Goal: Task Accomplishment & Management: Complete application form

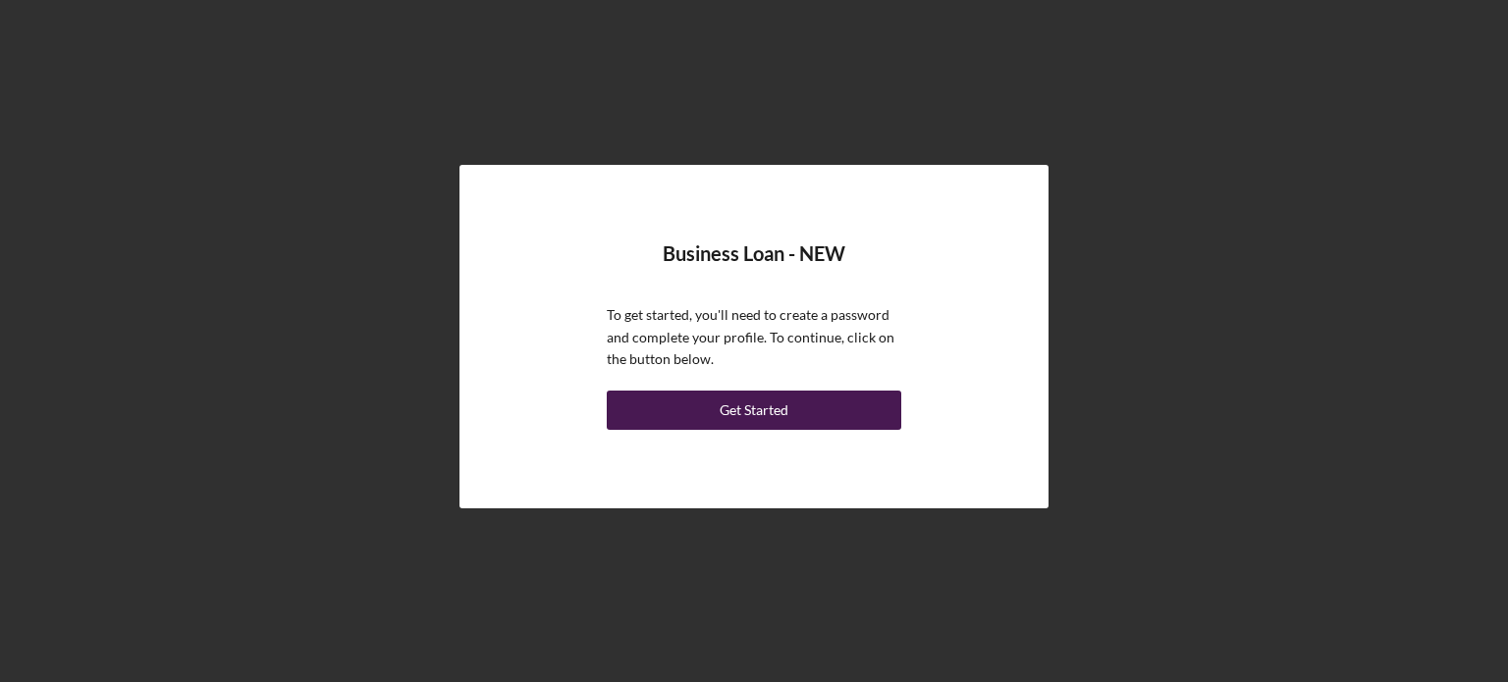
click at [792, 411] on button "Get Started" at bounding box center [754, 410] width 295 height 39
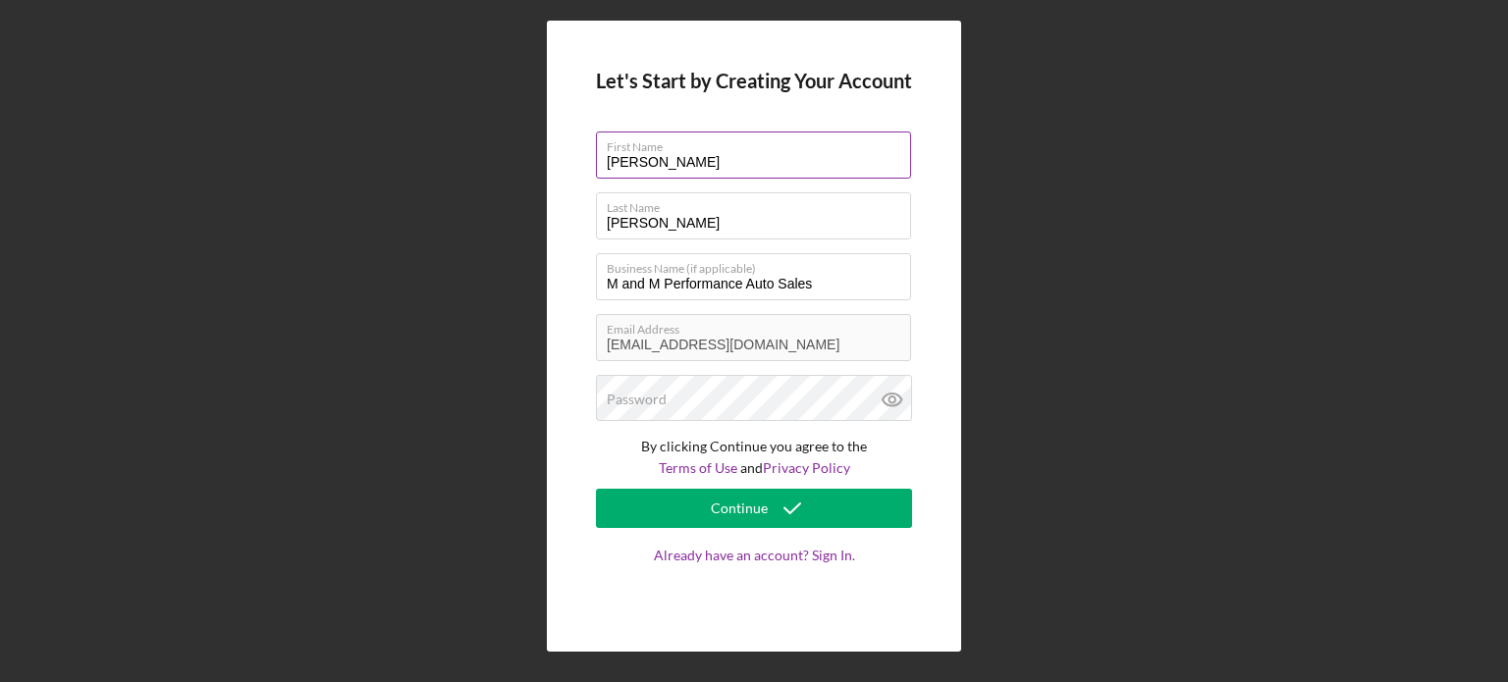
click at [689, 143] on label "First Name" at bounding box center [759, 144] width 304 height 22
click at [689, 143] on input "Melvin" at bounding box center [753, 155] width 315 height 47
drag, startPoint x: 676, startPoint y: 156, endPoint x: 596, endPoint y: 167, distance: 80.3
click at [596, 167] on input "Melvin" at bounding box center [753, 155] width 315 height 47
type input "Markeith"
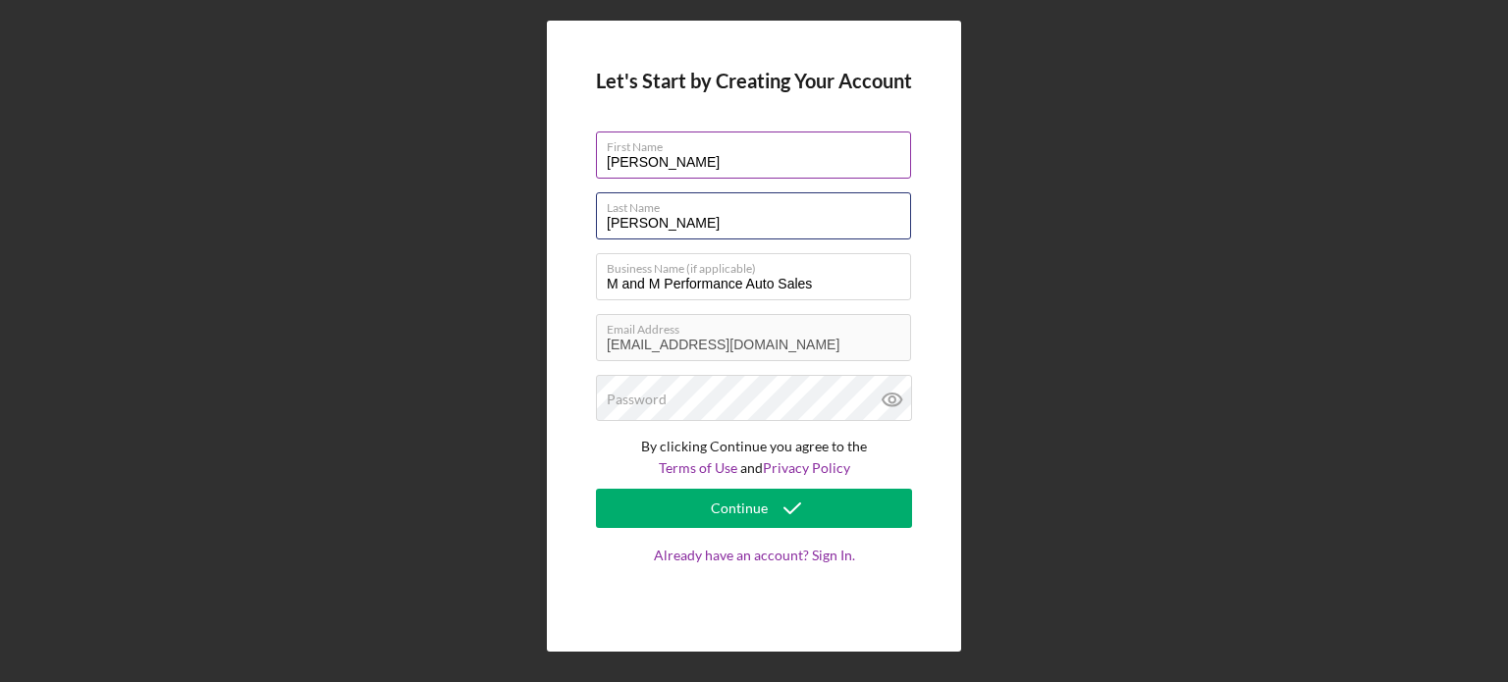
type input "Crawford"
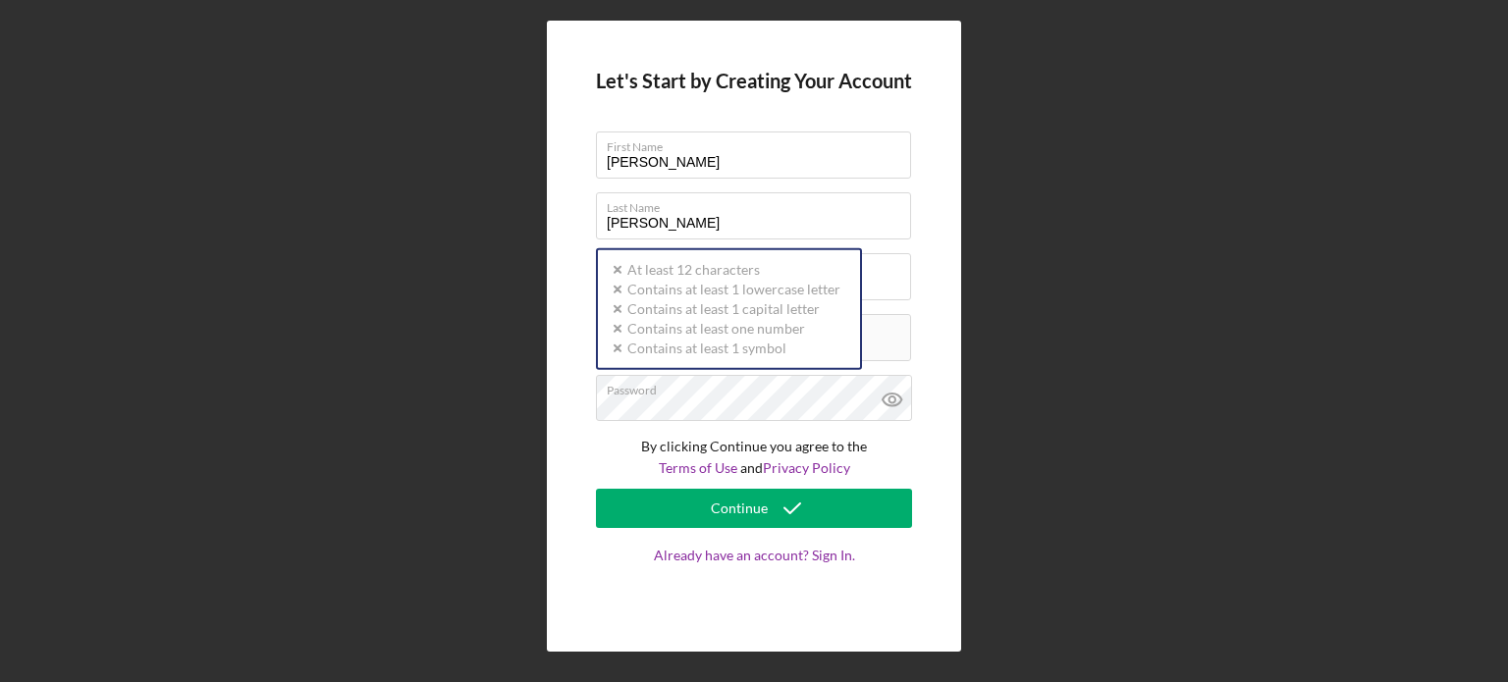
click at [868, 332] on label "Email Address" at bounding box center [759, 326] width 304 height 22
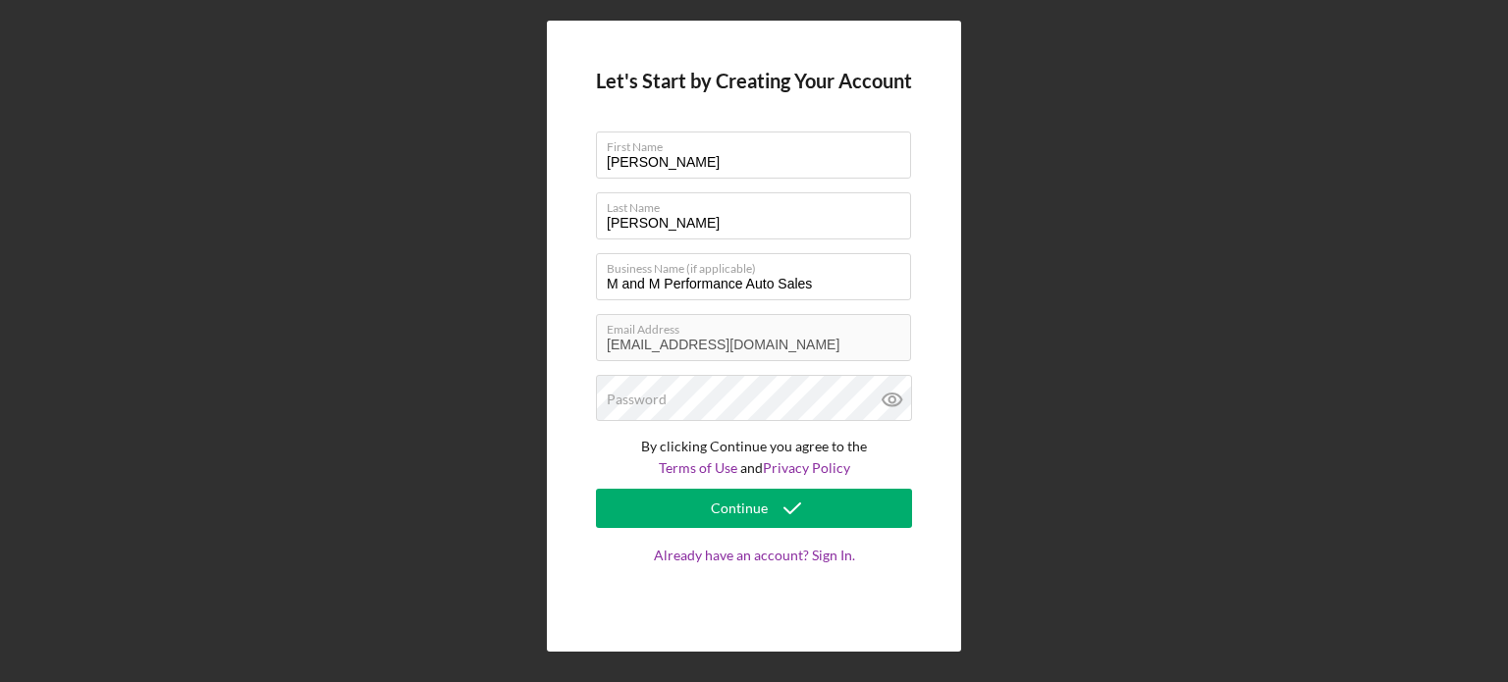
click at [590, 339] on div "Let's Start by Creating Your Account First Name Markeith Last Name Crawford Bus…" at bounding box center [754, 337] width 414 height 632
click at [789, 552] on link "Already have an account? Sign In." at bounding box center [754, 575] width 316 height 55
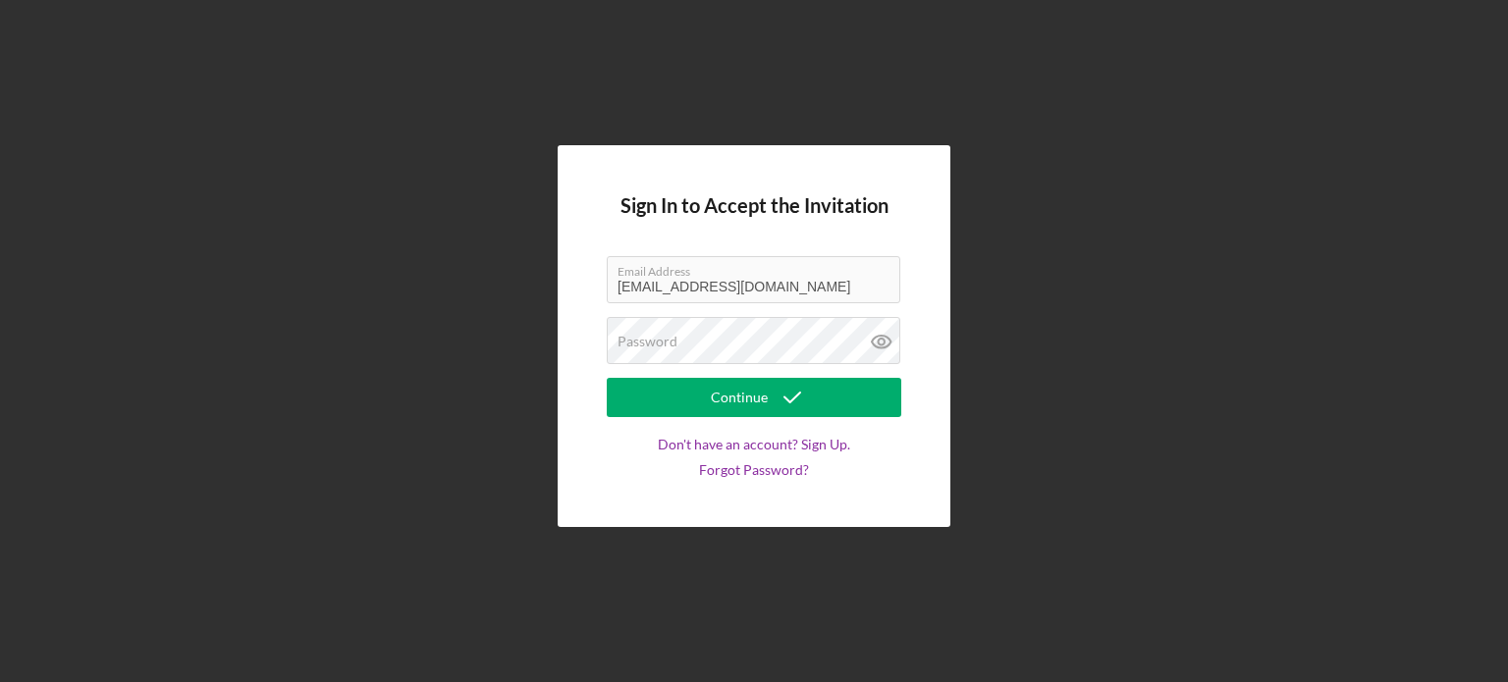
click at [576, 288] on div "Sign In to Accept the Invitation Email Address marwilliams@sbcglobal.net Passwo…" at bounding box center [754, 336] width 393 height 382
click at [881, 344] on icon at bounding box center [881, 341] width 49 height 49
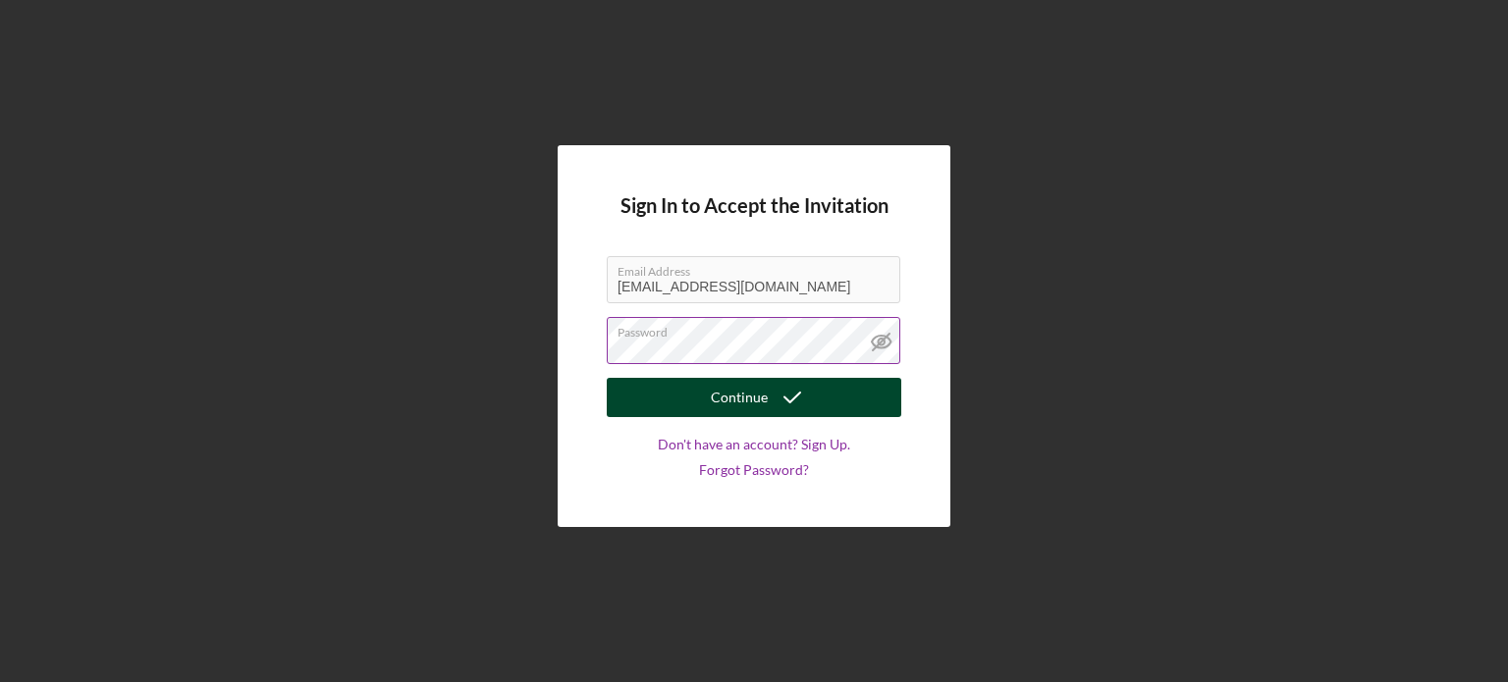
click at [797, 397] on icon "submit" at bounding box center [792, 397] width 49 height 49
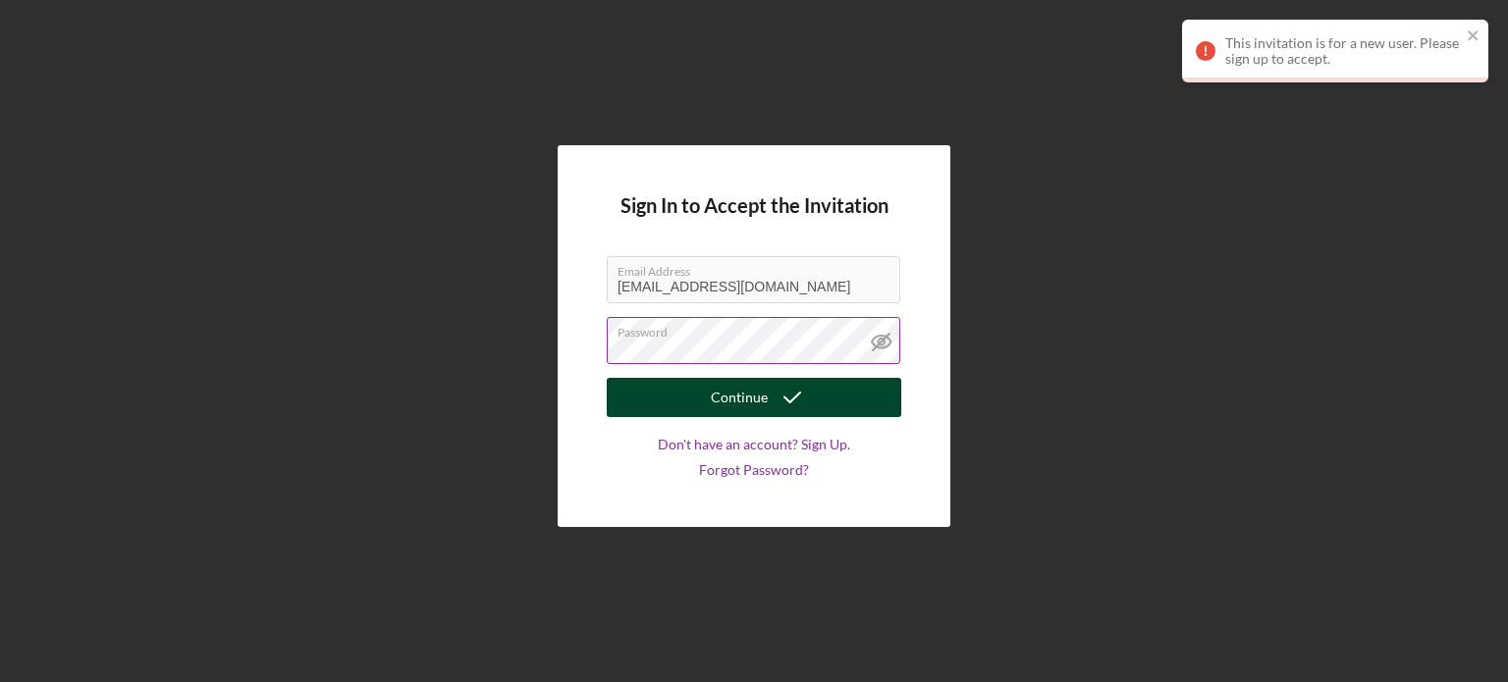
click at [700, 276] on label "Email Address" at bounding box center [759, 268] width 283 height 22
click at [785, 280] on div "Email Address marwilliams@sbcglobal.net" at bounding box center [754, 280] width 295 height 49
click at [786, 396] on icon "submit" at bounding box center [792, 397] width 49 height 49
click at [747, 278] on label "Email Address" at bounding box center [759, 268] width 283 height 22
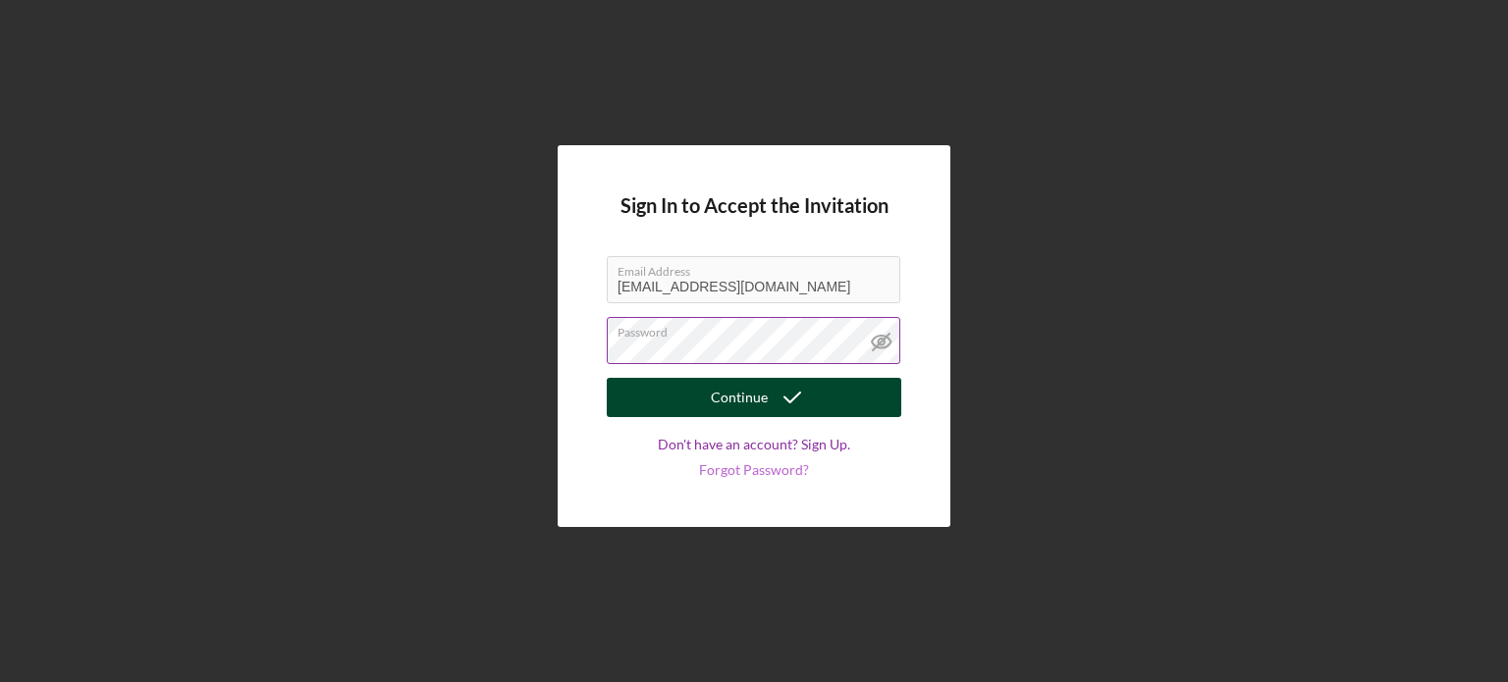
click at [745, 467] on link "Forgot Password?" at bounding box center [754, 470] width 110 height 16
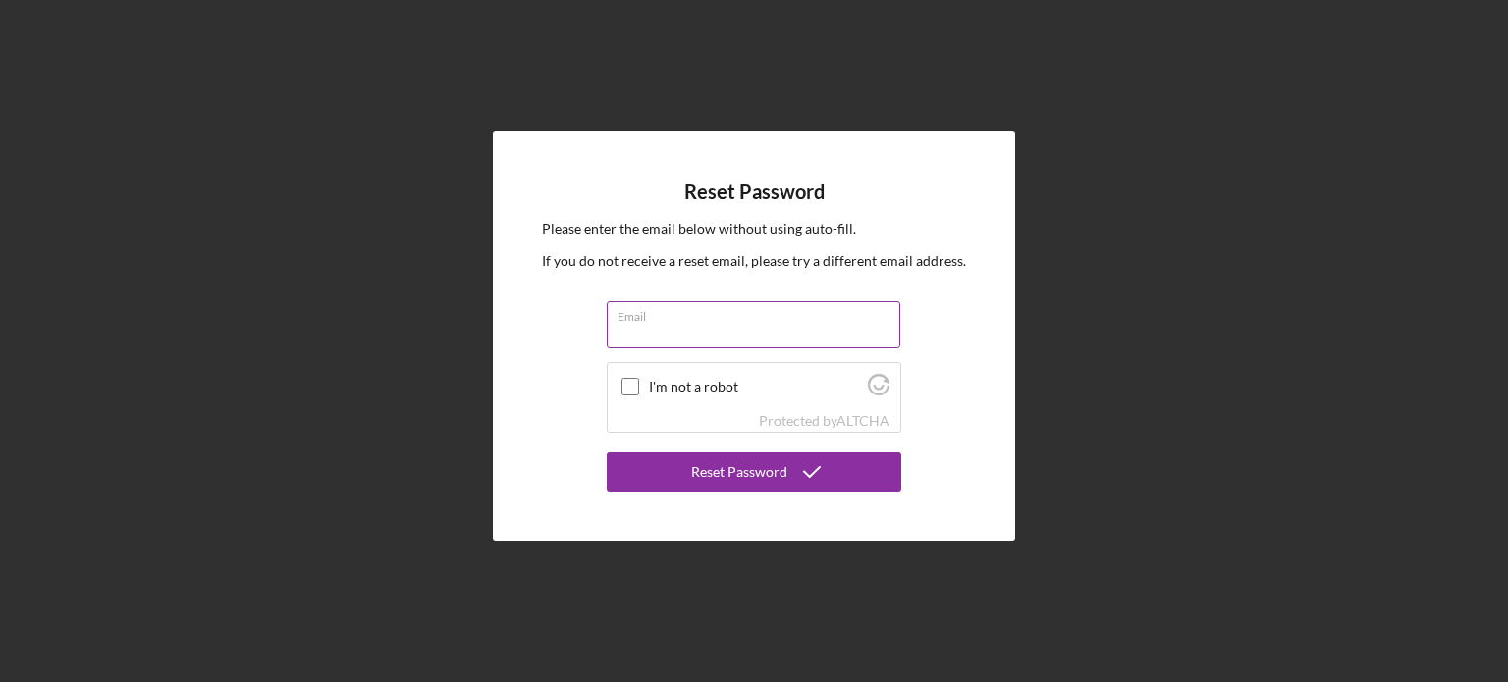
click at [707, 330] on input "Email" at bounding box center [754, 324] width 294 height 47
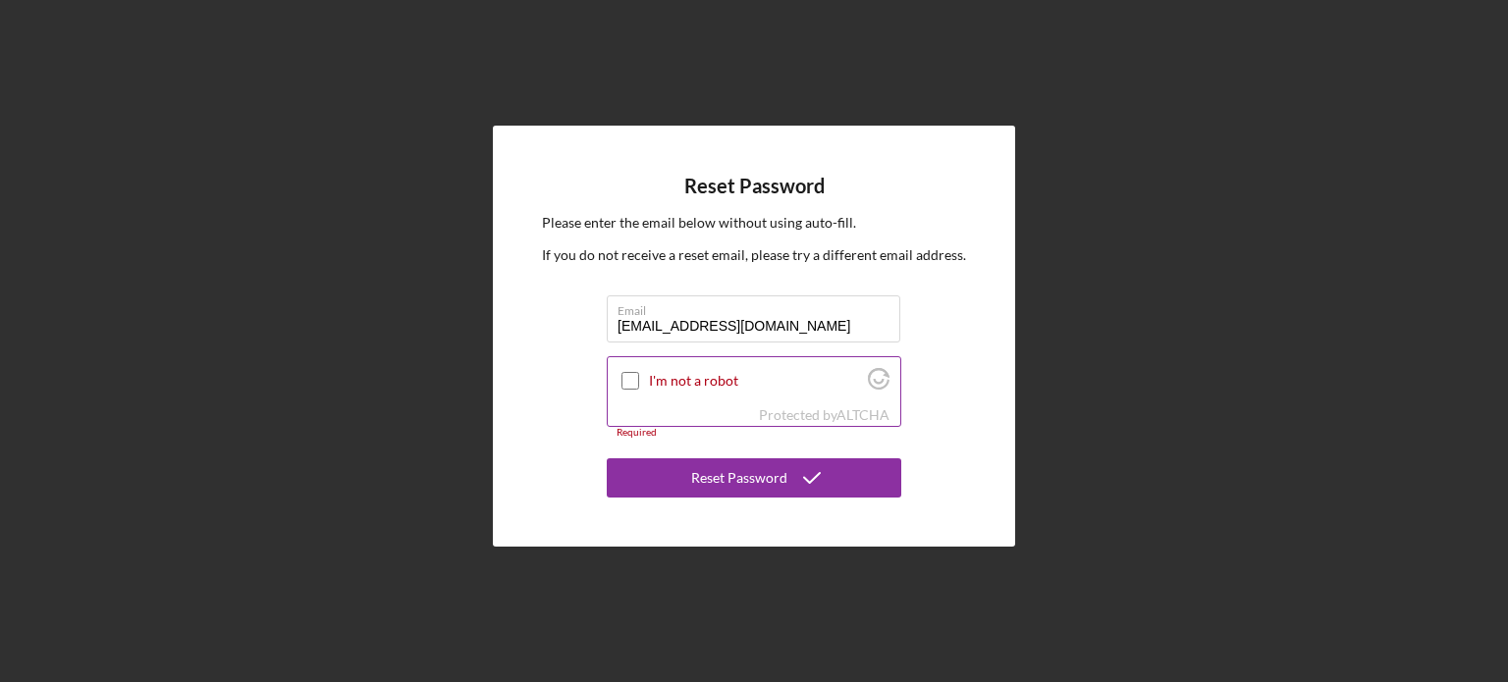
type input "mmpautosales@gamil.com"
click at [624, 376] on input "I'm not a robot" at bounding box center [631, 381] width 18 height 18
checkbox input "true"
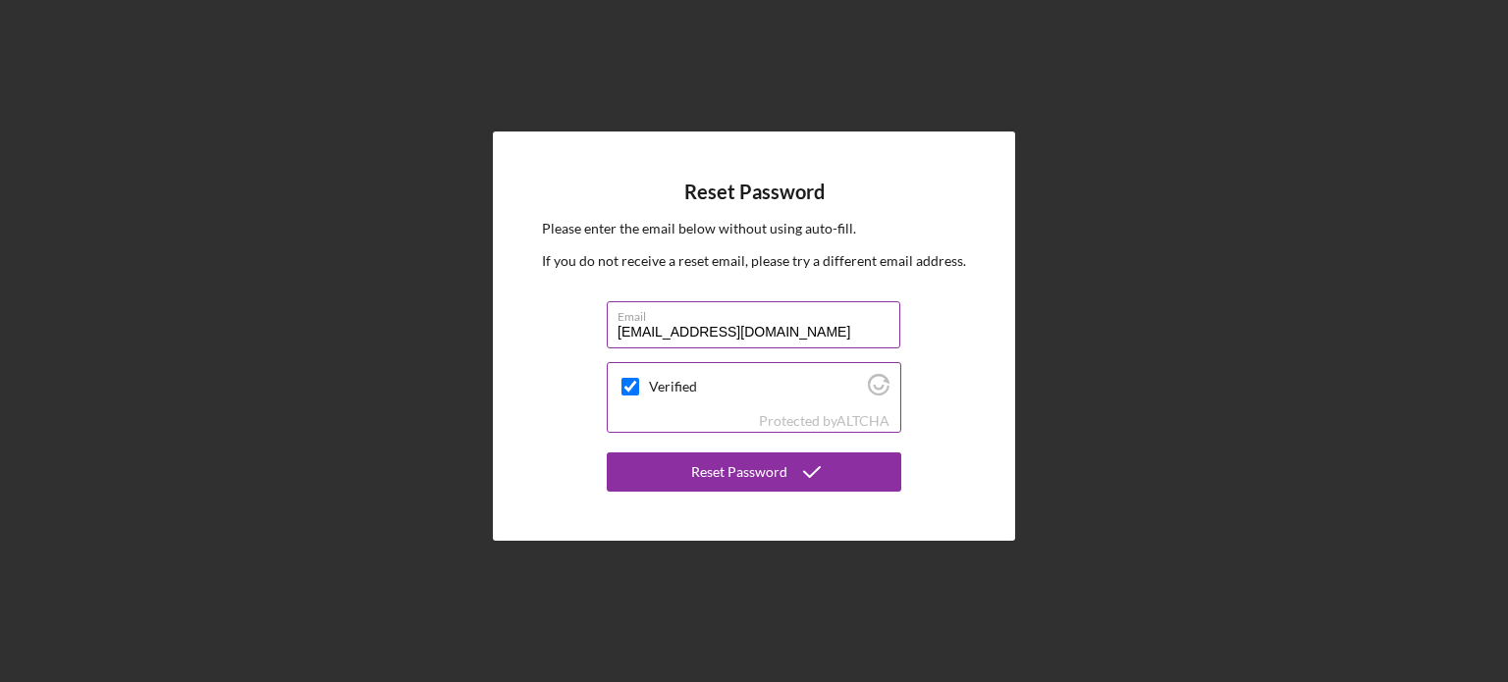
click at [740, 327] on input "mmpautosales@gamil.com" at bounding box center [754, 324] width 294 height 47
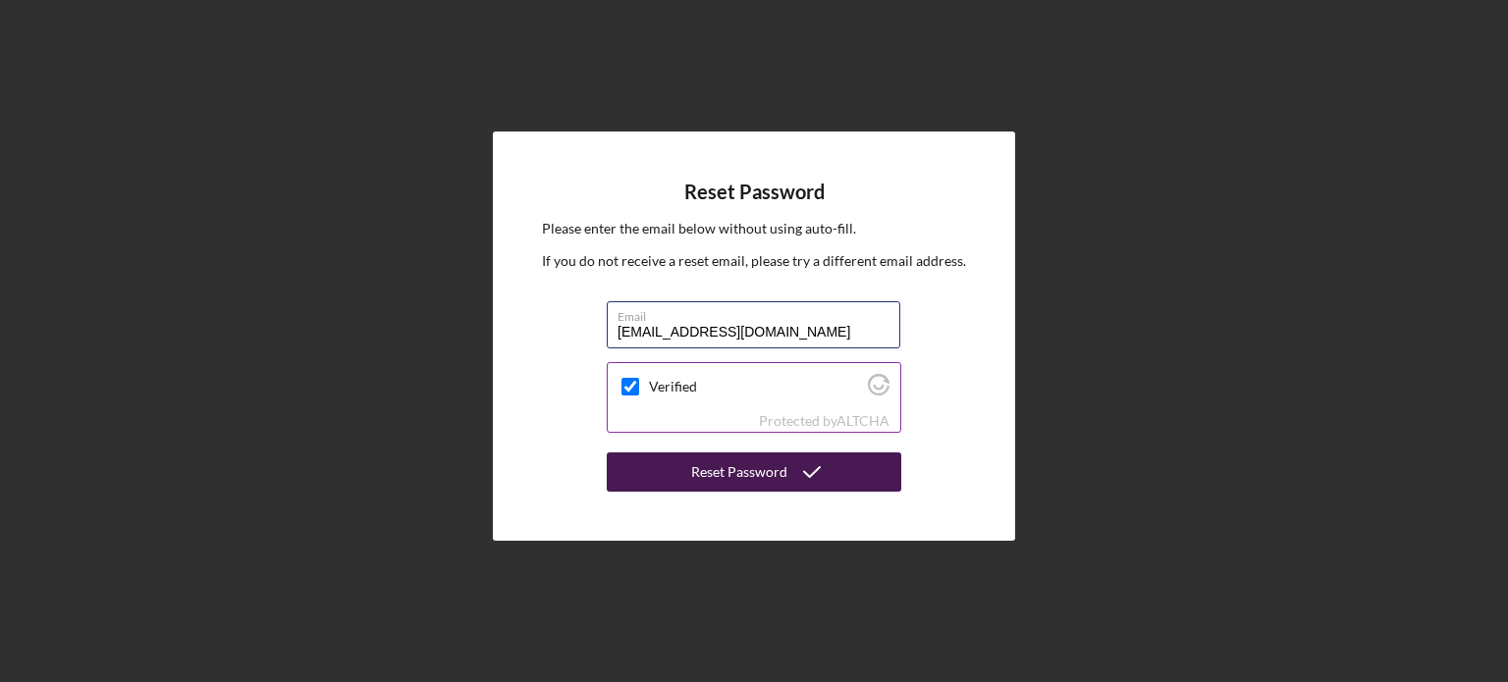
type input "[EMAIL_ADDRESS][DOMAIN_NAME]"
click at [777, 466] on div "Reset Password" at bounding box center [739, 472] width 96 height 39
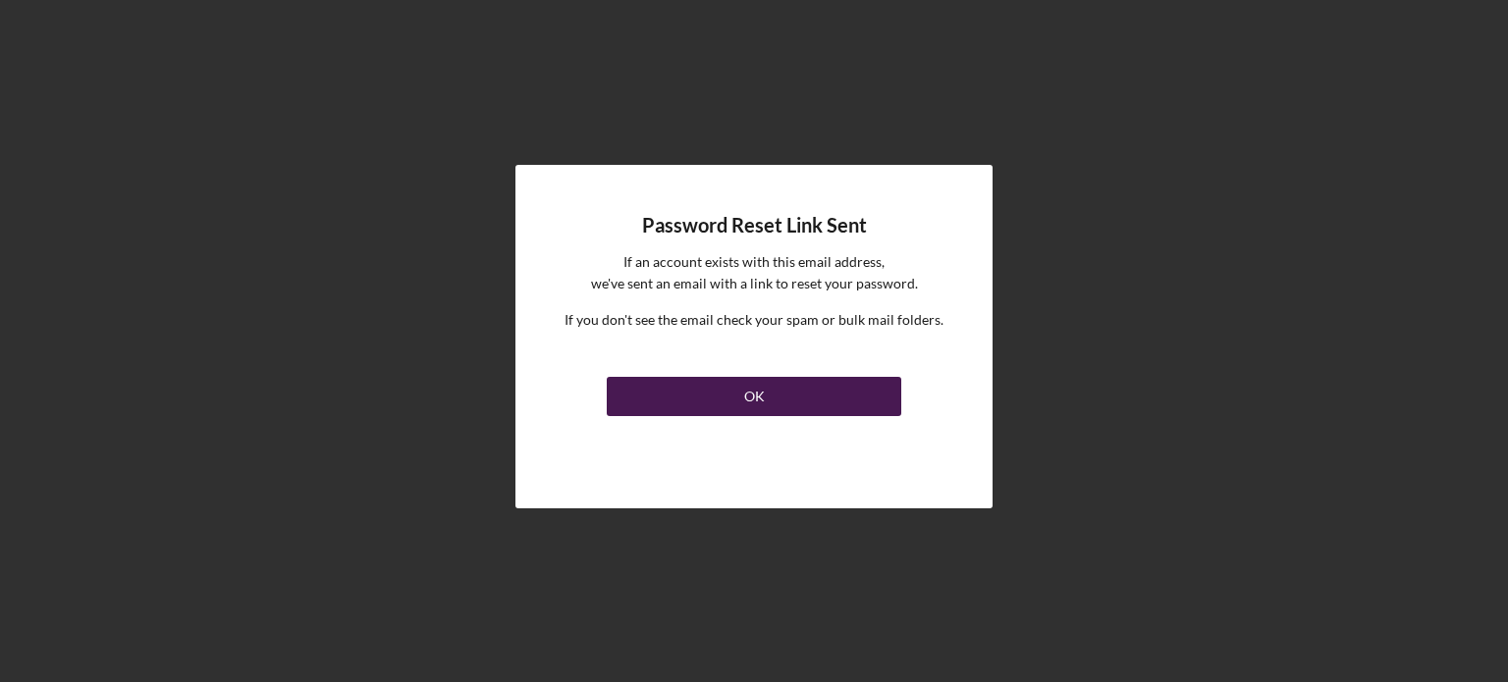
click at [770, 388] on button "OK" at bounding box center [754, 396] width 295 height 39
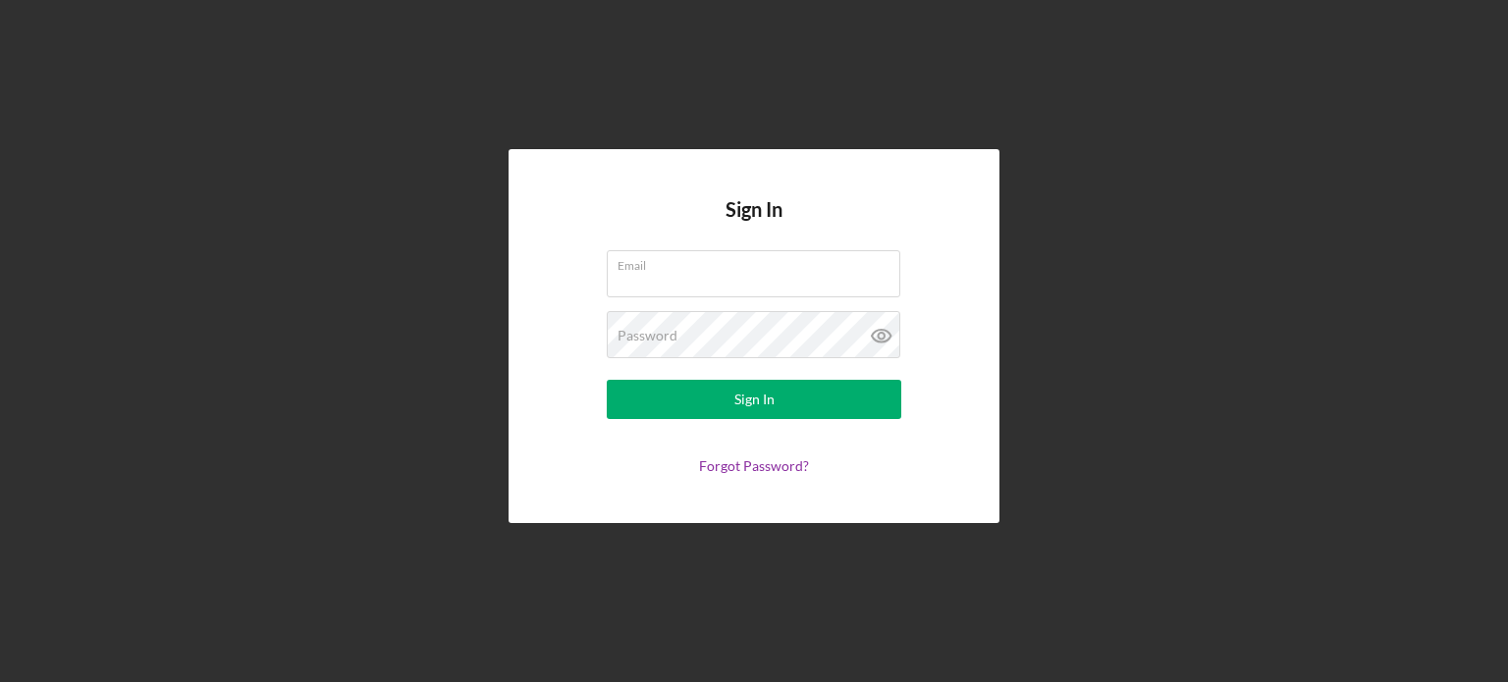
type input "[EMAIL_ADDRESS][DOMAIN_NAME]"
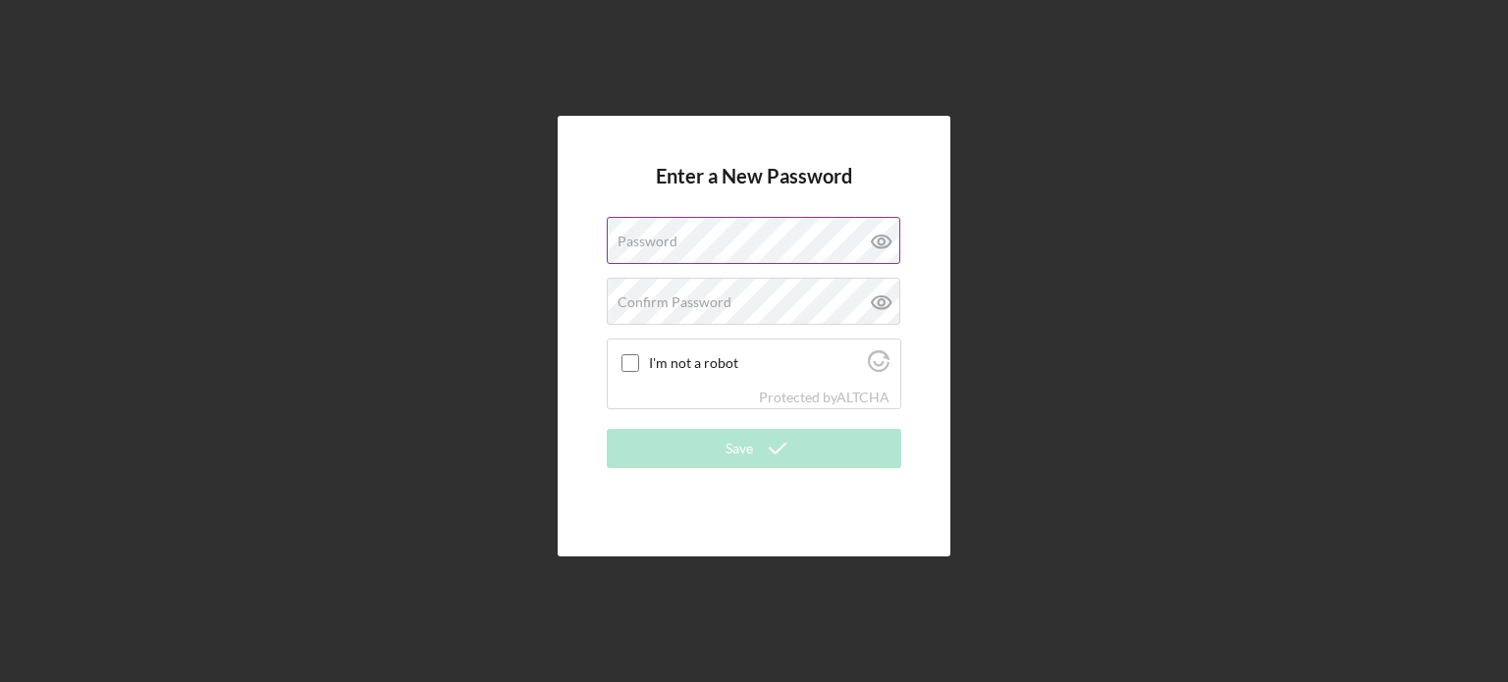
click at [656, 233] on div "Password" at bounding box center [754, 241] width 295 height 49
click at [657, 236] on label "Password" at bounding box center [648, 242] width 60 height 16
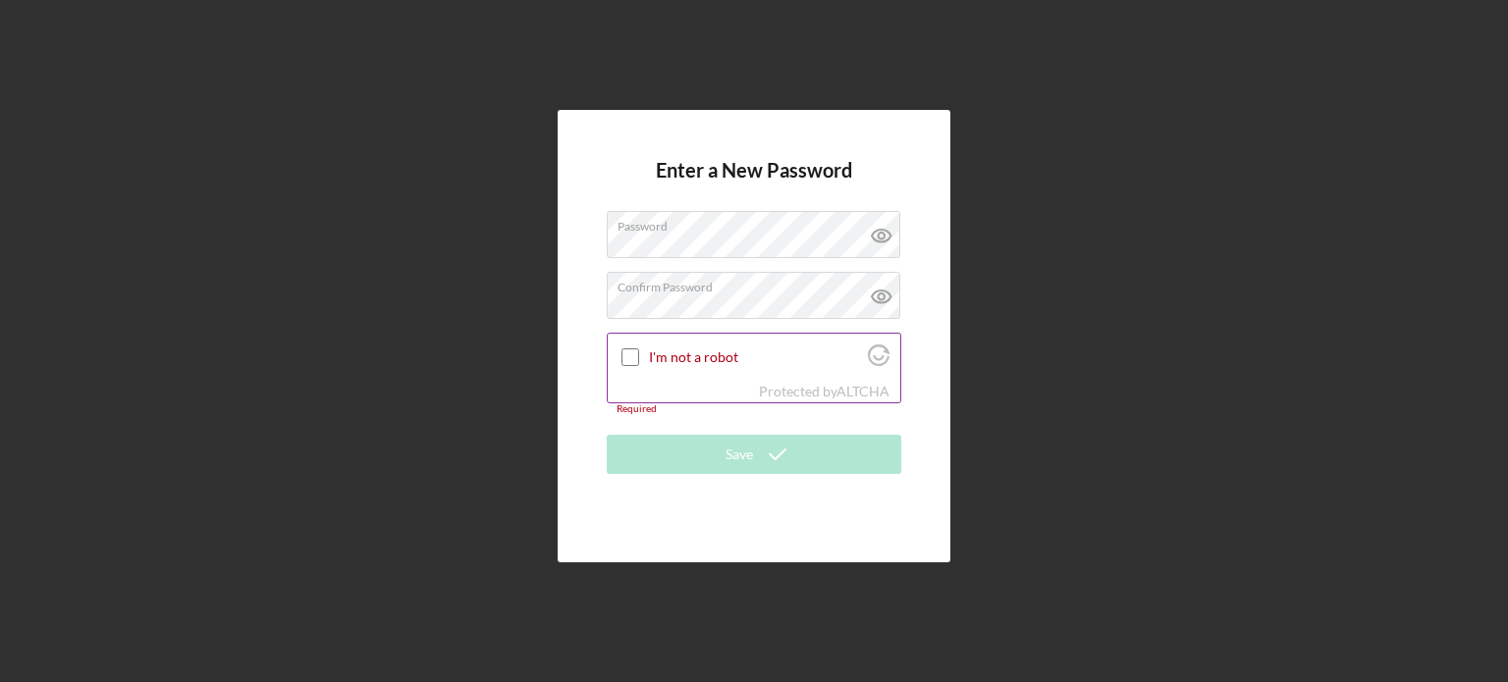
click at [628, 357] on input "I'm not a robot" at bounding box center [631, 358] width 18 height 18
checkbox input "true"
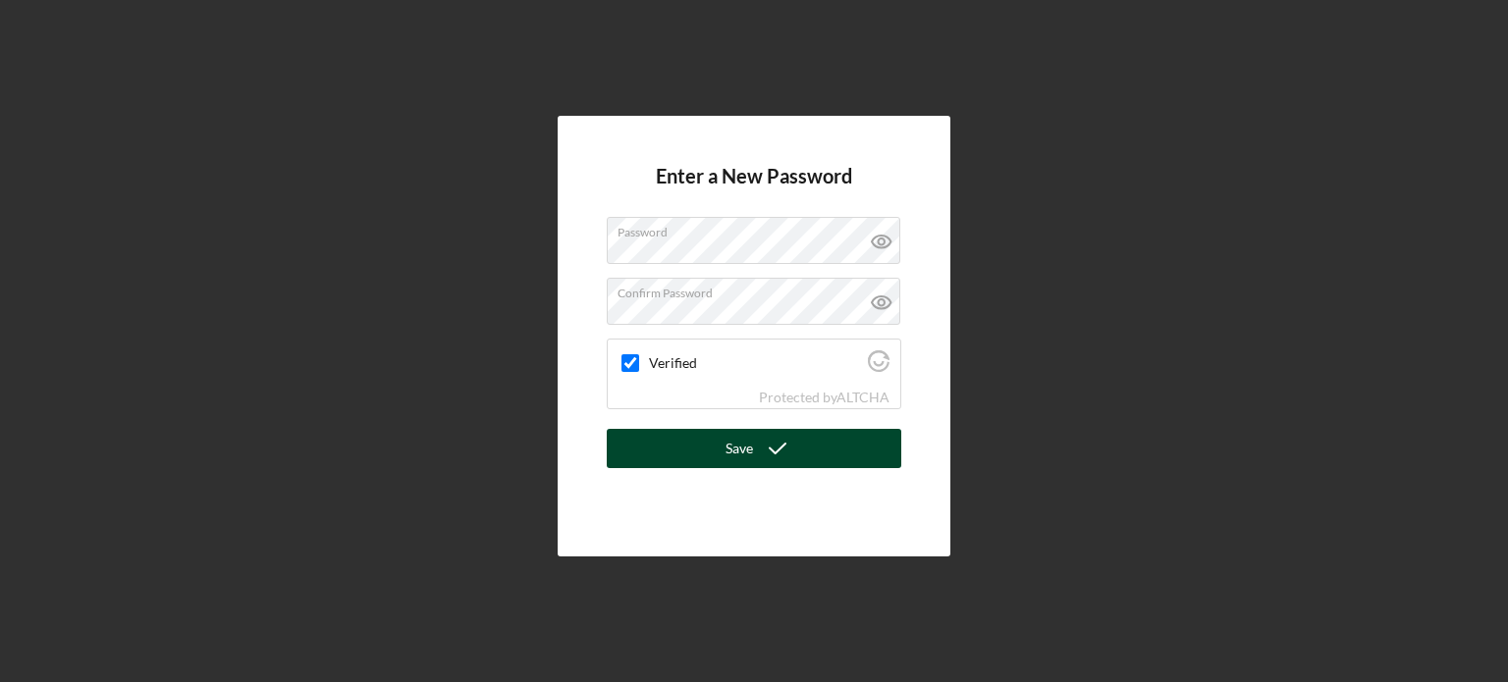
click at [732, 440] on div "Save" at bounding box center [739, 448] width 27 height 39
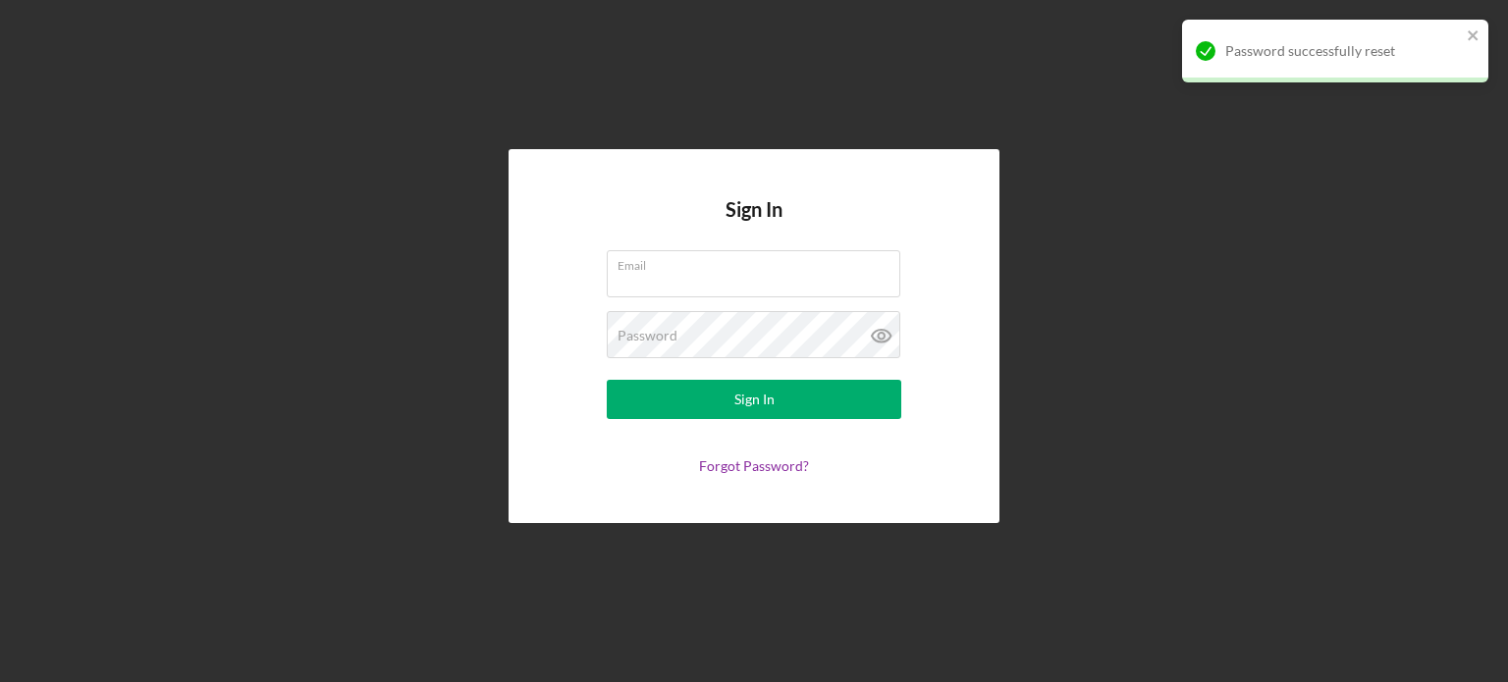
type input "[EMAIL_ADDRESS][DOMAIN_NAME]"
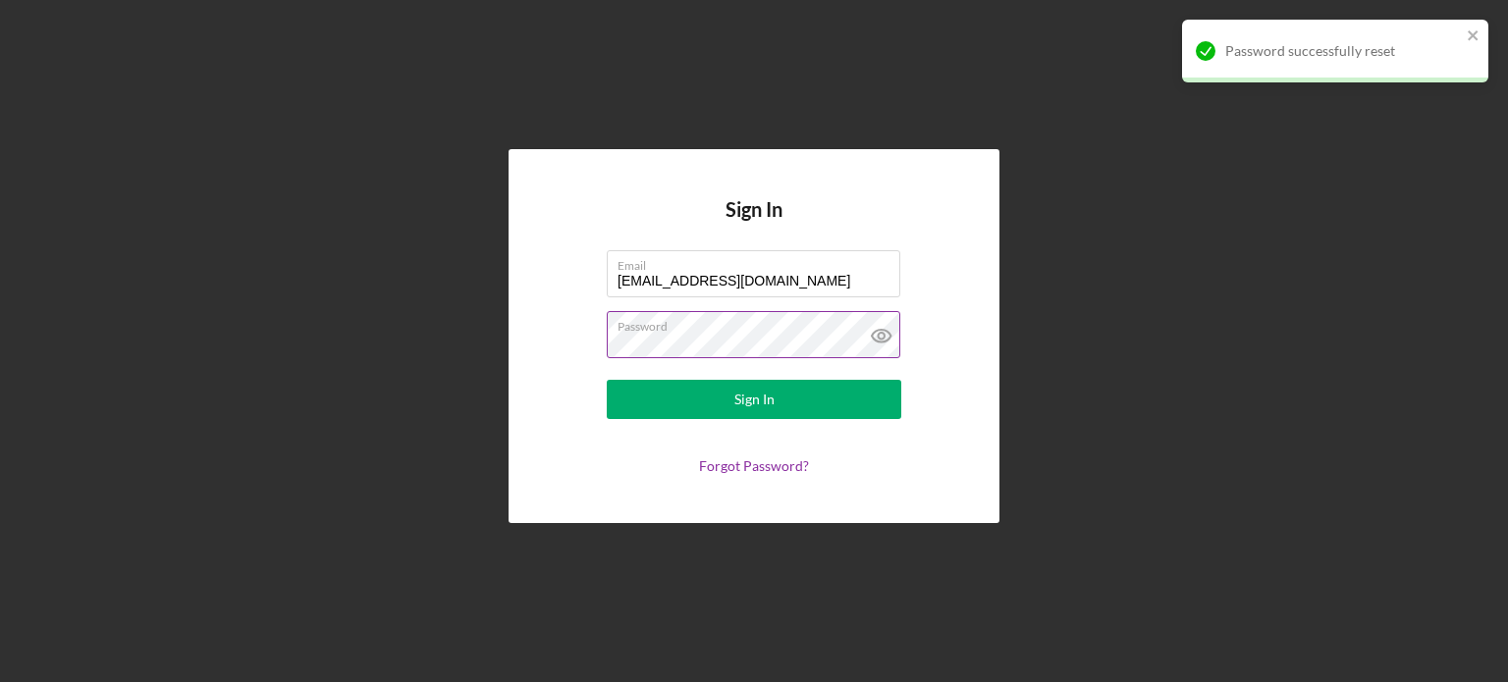
click at [884, 331] on icon at bounding box center [881, 336] width 19 height 13
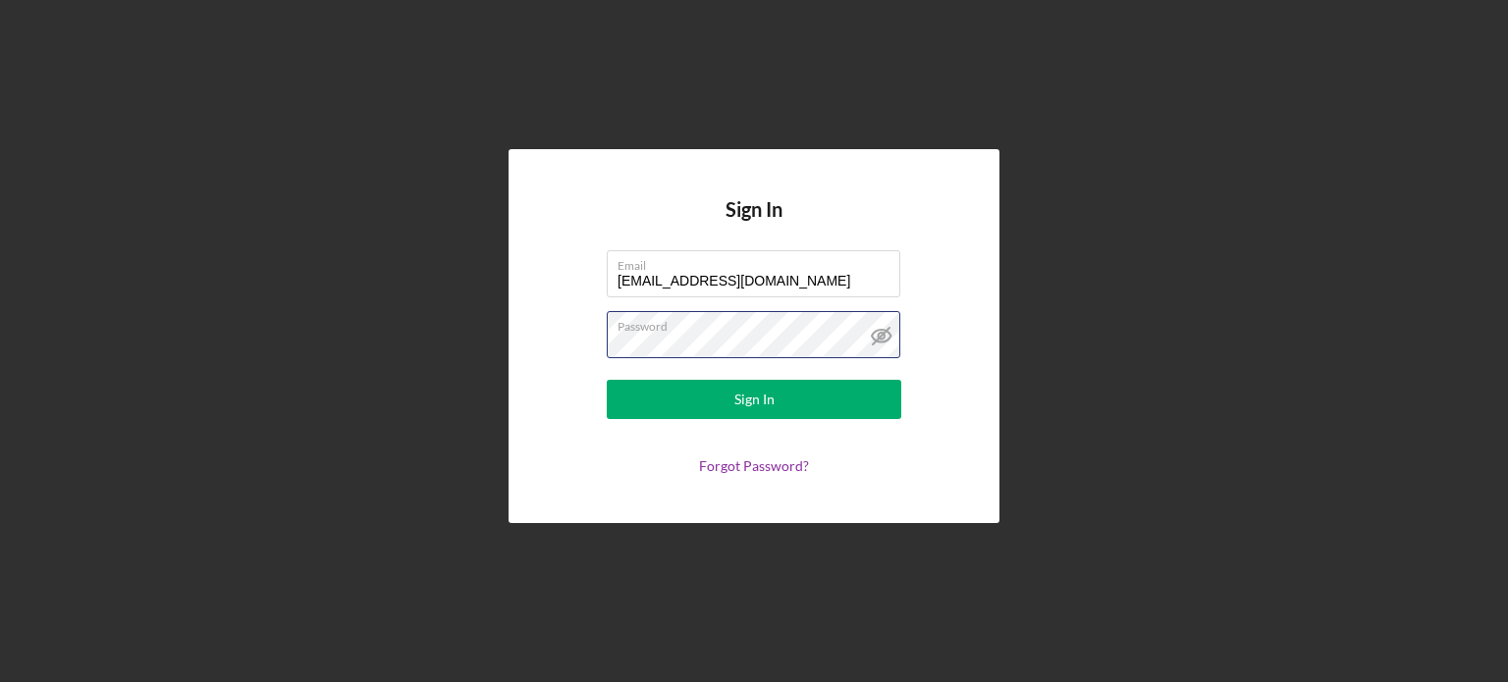
click at [591, 360] on form "Email [EMAIL_ADDRESS][DOMAIN_NAME] Password Sign In Forgot Password?" at bounding box center [754, 362] width 393 height 224
click at [607, 380] on button "Sign In" at bounding box center [754, 399] width 295 height 39
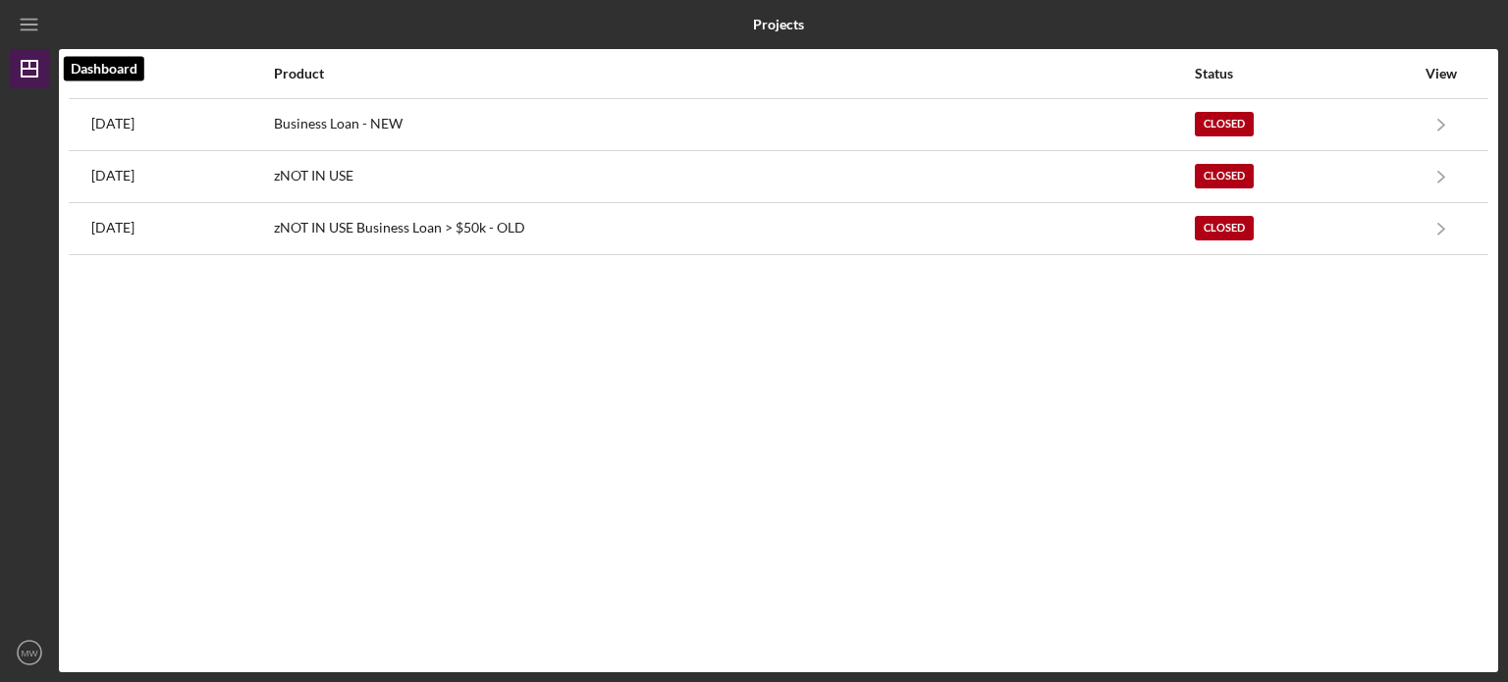
click at [29, 73] on icon "Icon/Dashboard" at bounding box center [29, 68] width 49 height 49
click at [27, 31] on icon "Icon/Menu" at bounding box center [30, 25] width 44 height 44
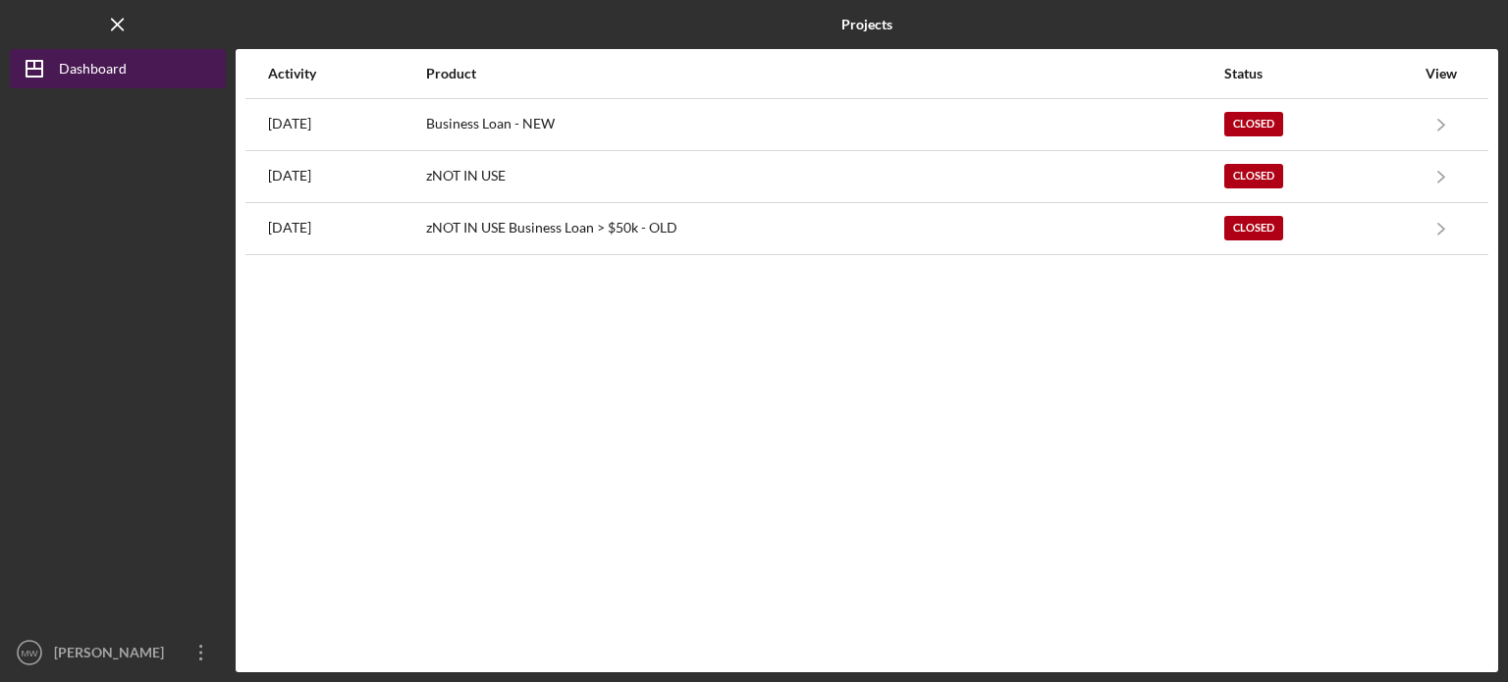
click at [76, 67] on div "Dashboard" at bounding box center [93, 71] width 68 height 44
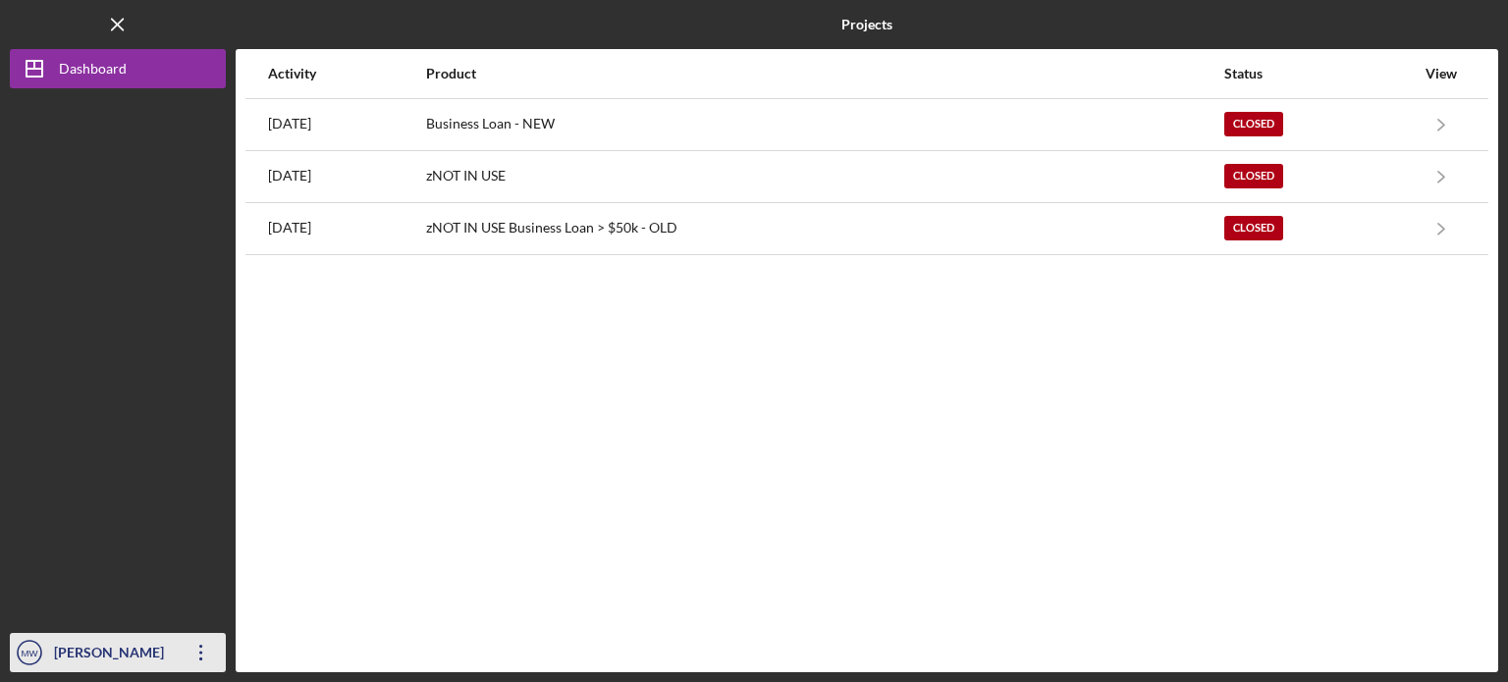
click at [207, 651] on icon "Icon/Overflow" at bounding box center [201, 652] width 49 height 49
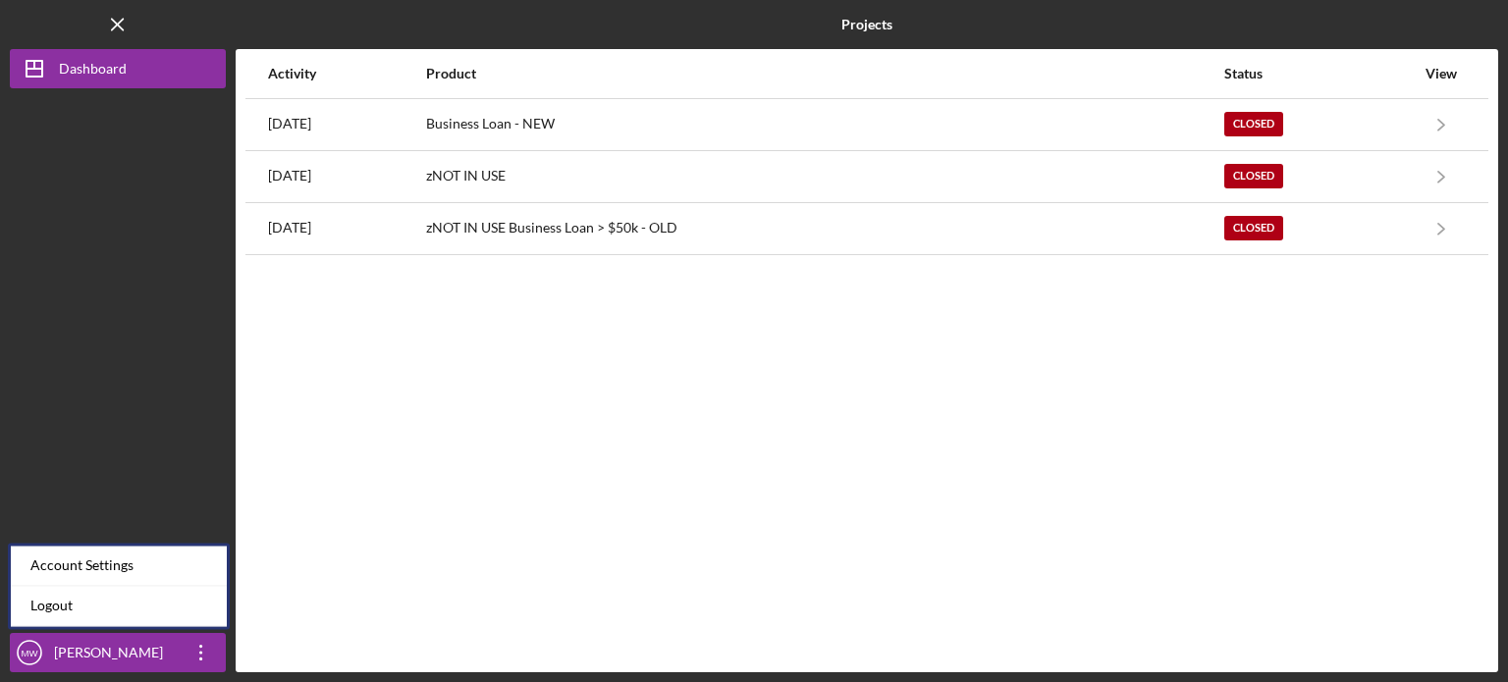
click at [495, 500] on div "Activity Product Status View [DATE] Business Loan - NEW Closed Icon/Navigate Bu…" at bounding box center [867, 360] width 1263 height 623
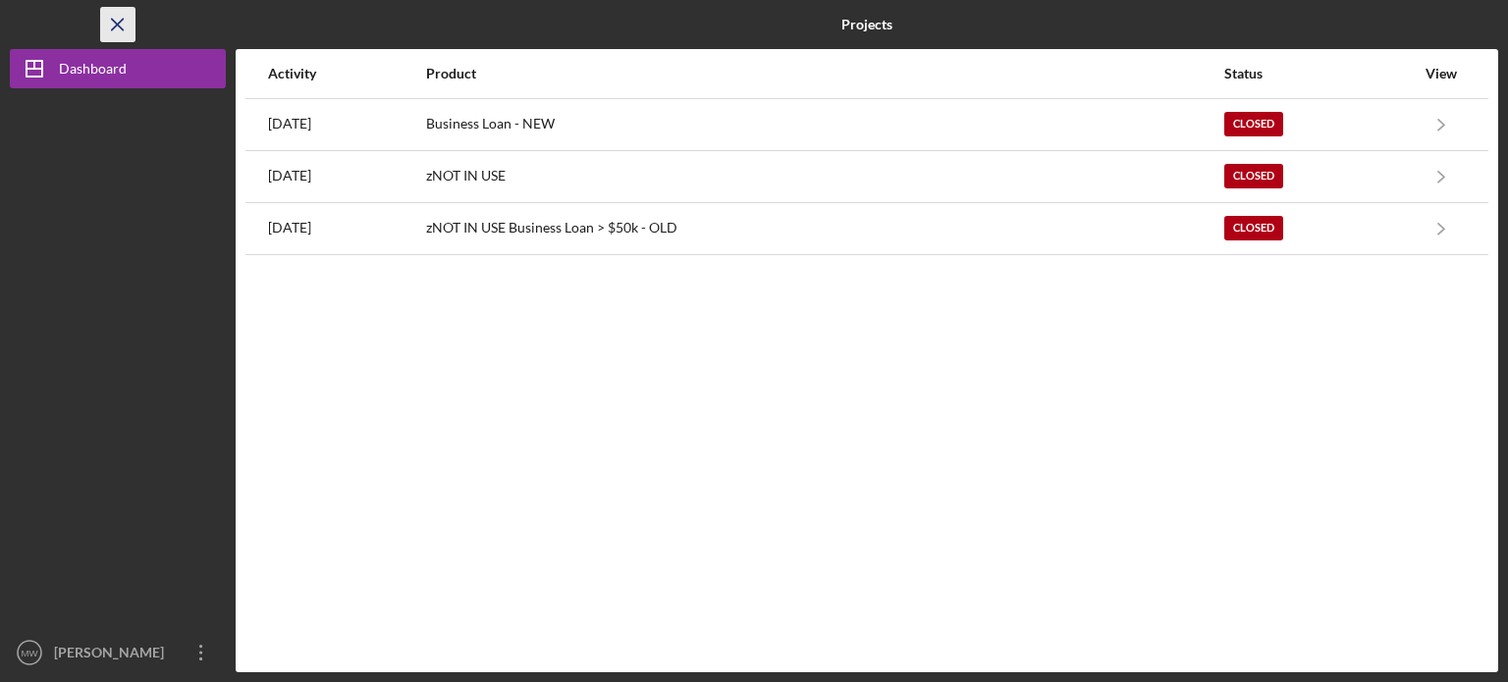
click at [112, 29] on line "button" at bounding box center [117, 24] width 11 height 11
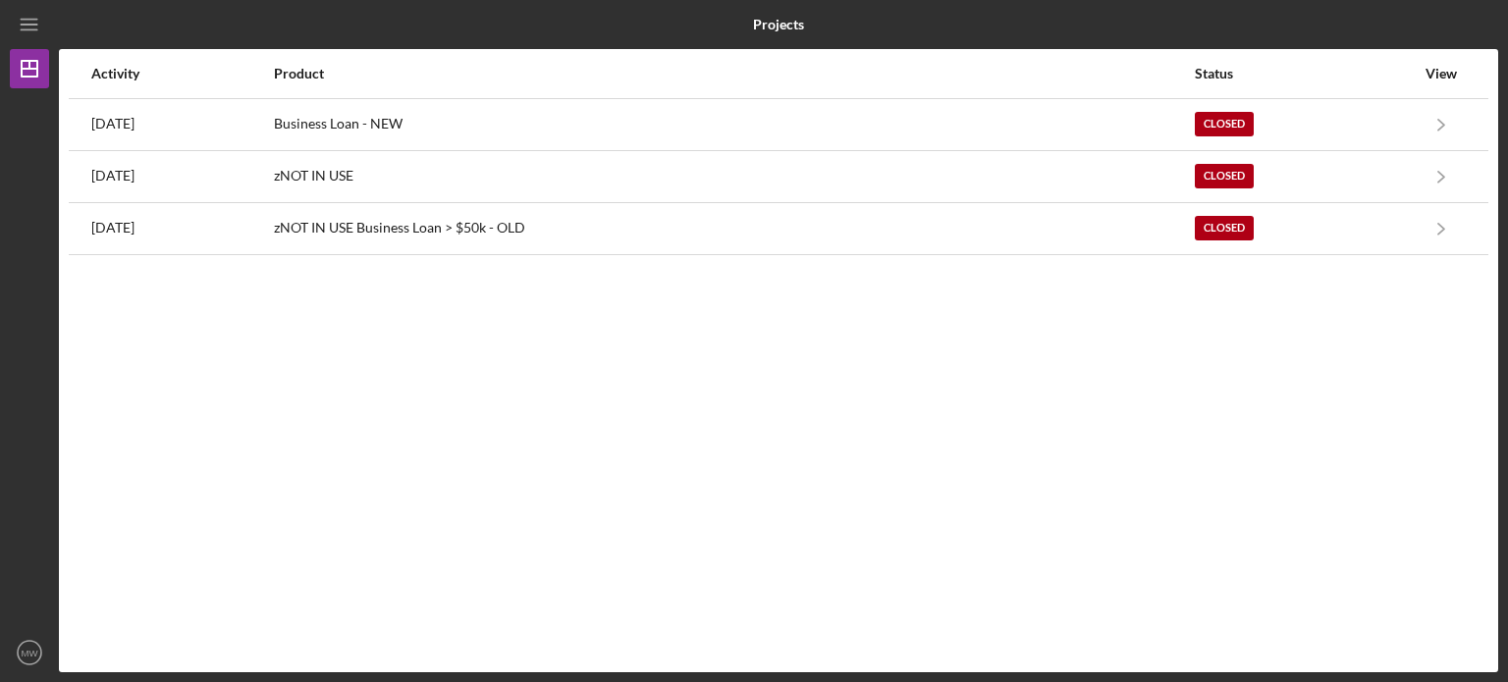
click at [848, 39] on div "Projects" at bounding box center [779, 24] width 480 height 49
click at [1452, 76] on div "View" at bounding box center [1441, 74] width 49 height 16
click at [29, 66] on line "button" at bounding box center [29, 65] width 0 height 8
click at [27, 25] on line "button" at bounding box center [29, 25] width 16 height 0
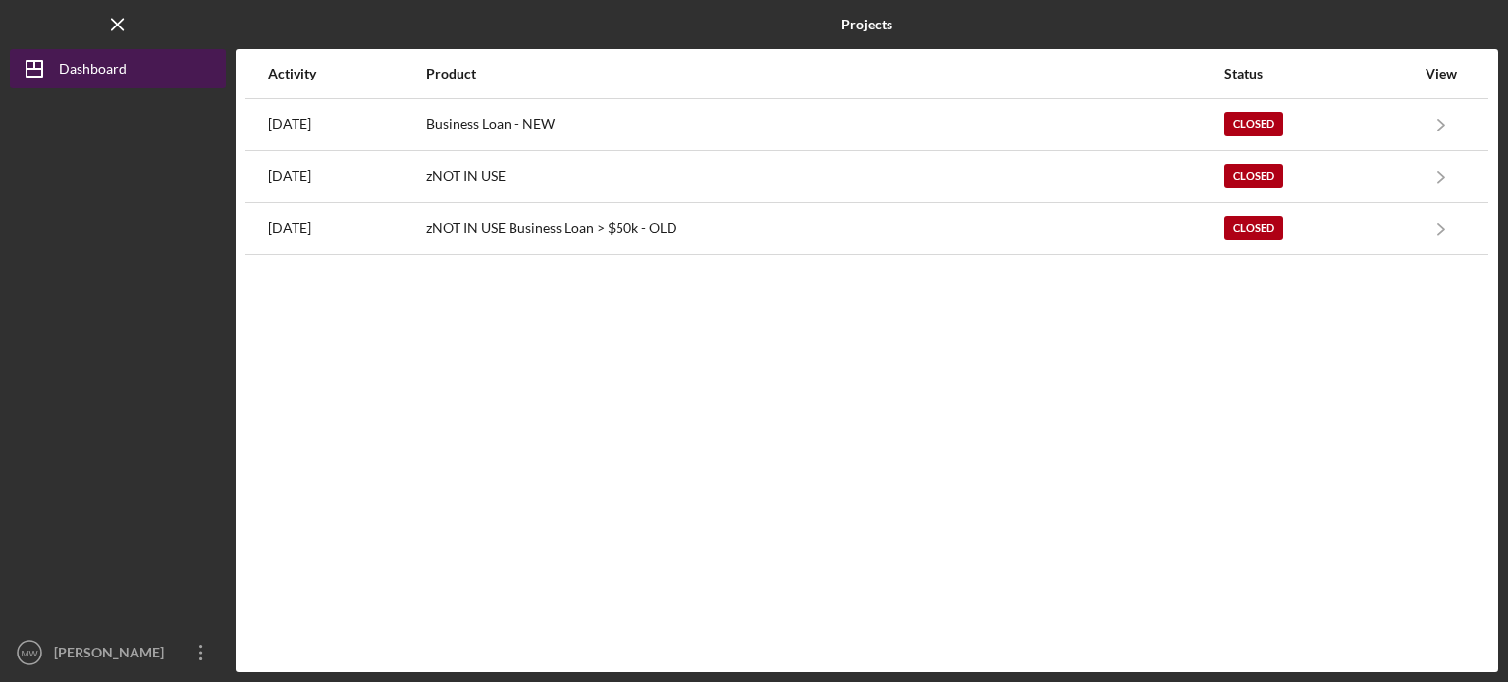
click at [96, 71] on div "Dashboard" at bounding box center [93, 71] width 68 height 44
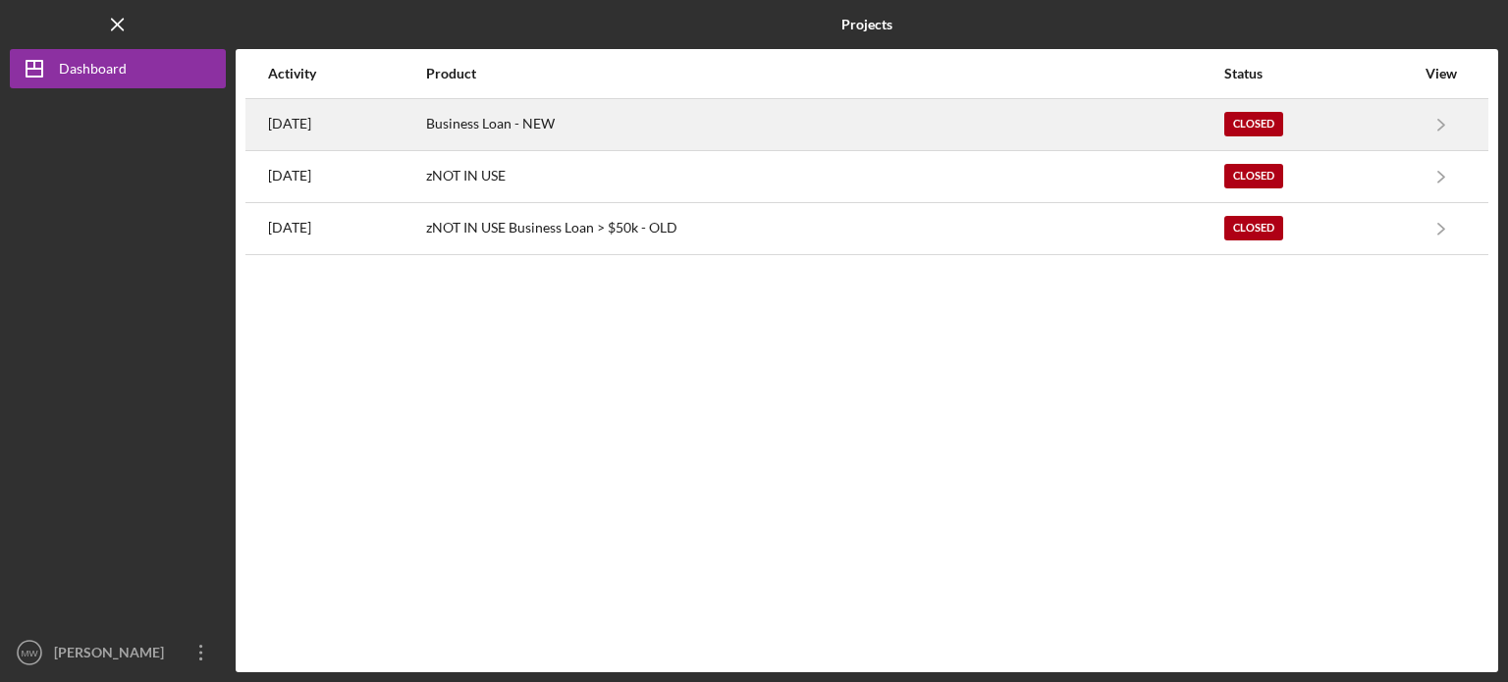
click at [1369, 127] on div "Closed" at bounding box center [1319, 124] width 190 height 49
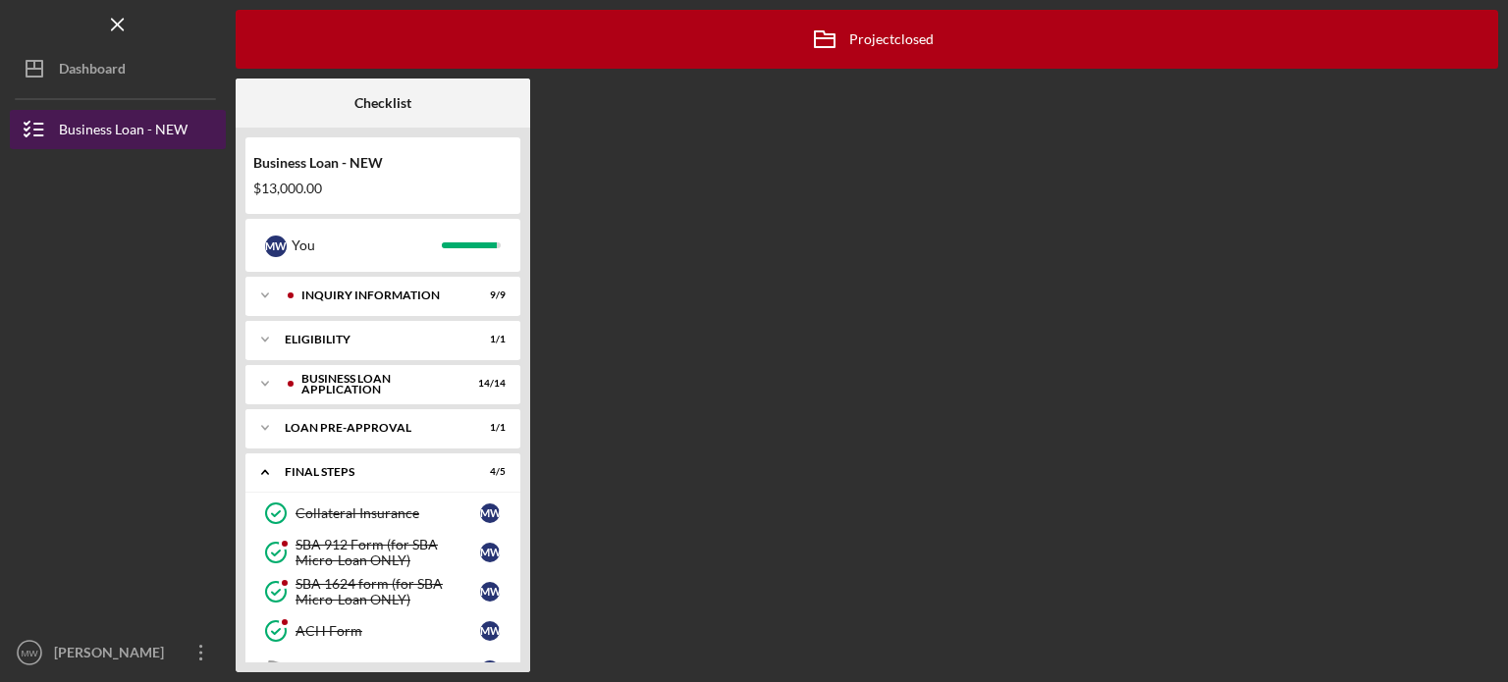
click at [165, 130] on div "Business Loan - NEW" at bounding box center [123, 132] width 129 height 44
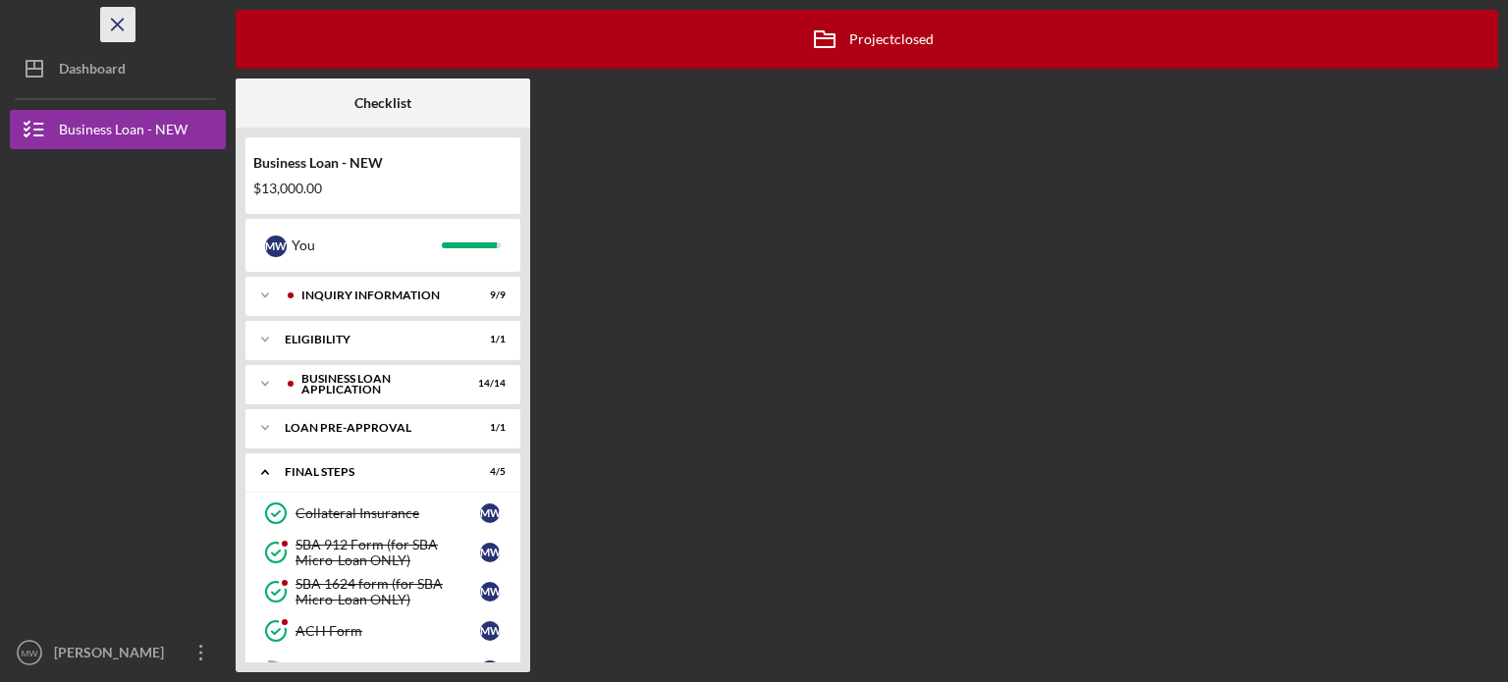
click at [120, 20] on icon "Icon/Menu Close" at bounding box center [118, 25] width 44 height 44
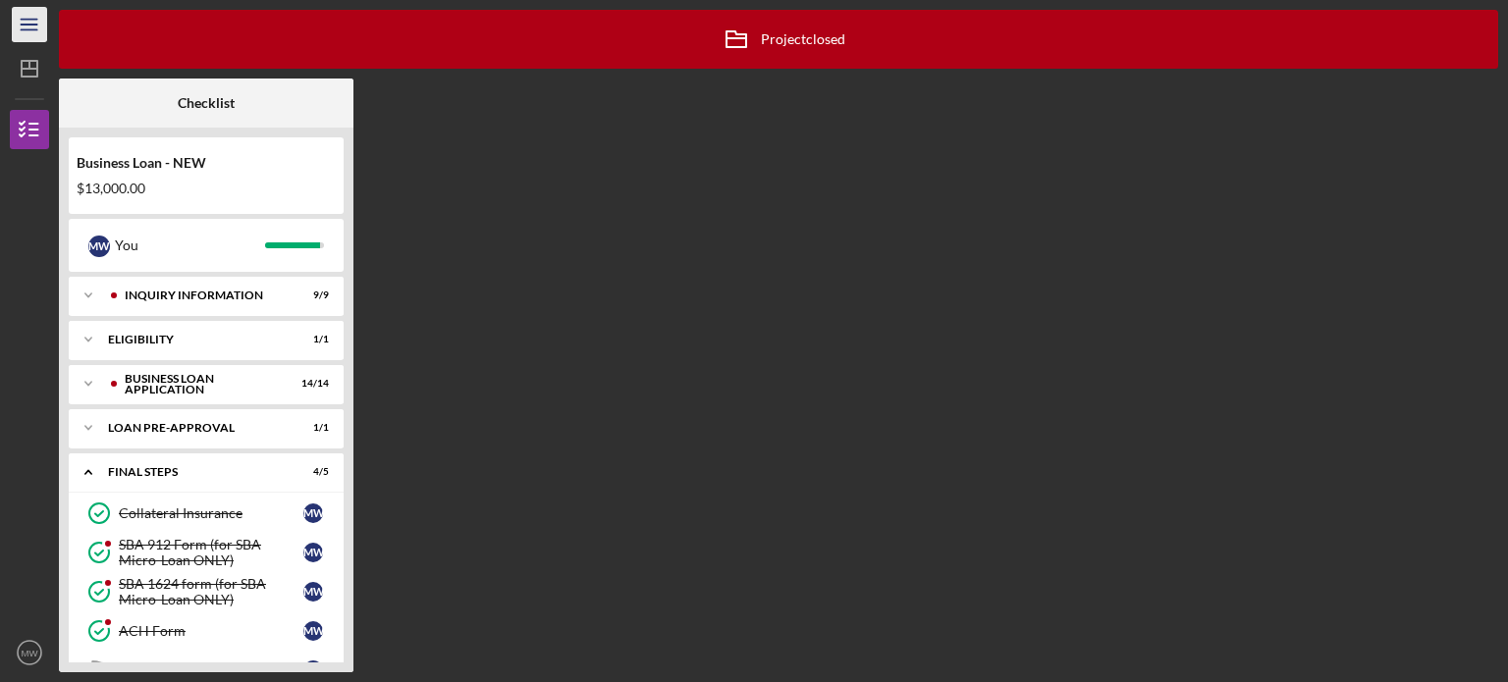
click at [13, 20] on icon "Icon/Menu" at bounding box center [30, 25] width 44 height 44
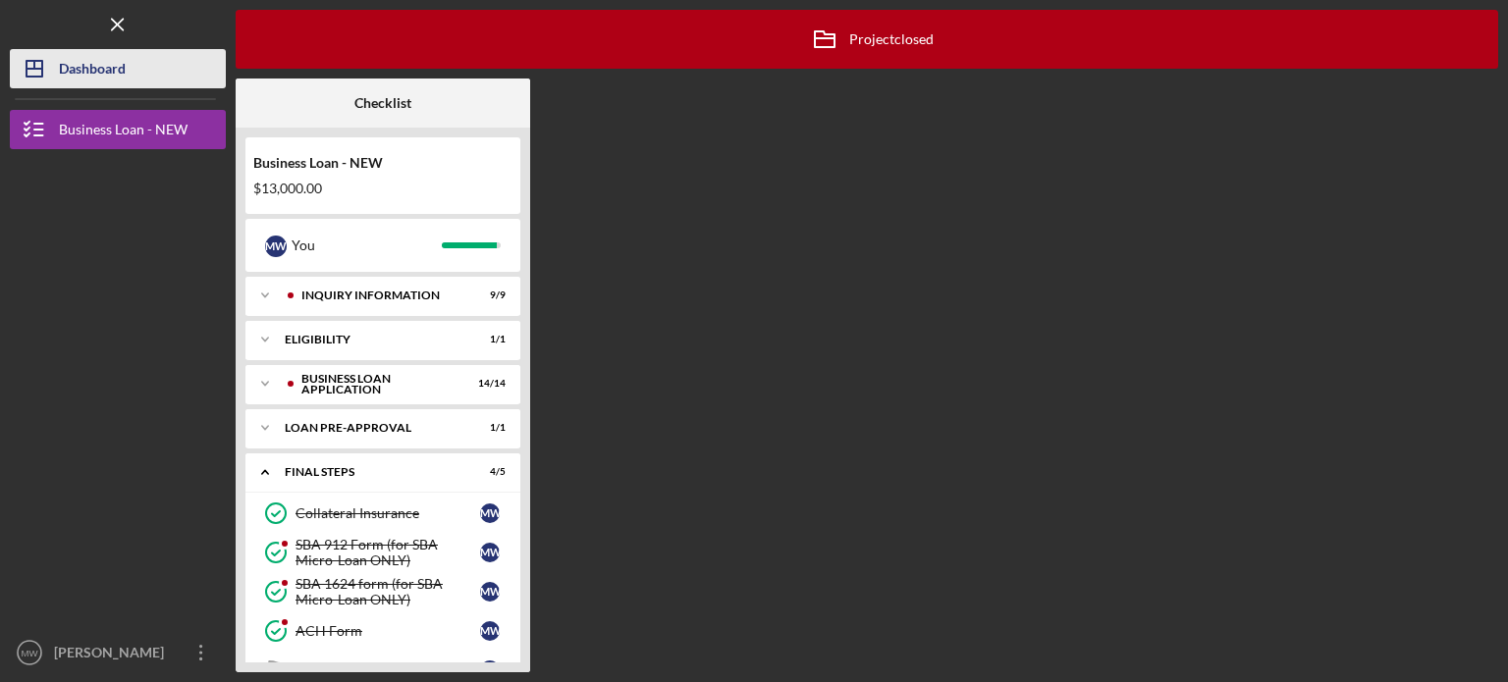
click at [61, 75] on div "Dashboard" at bounding box center [92, 71] width 67 height 44
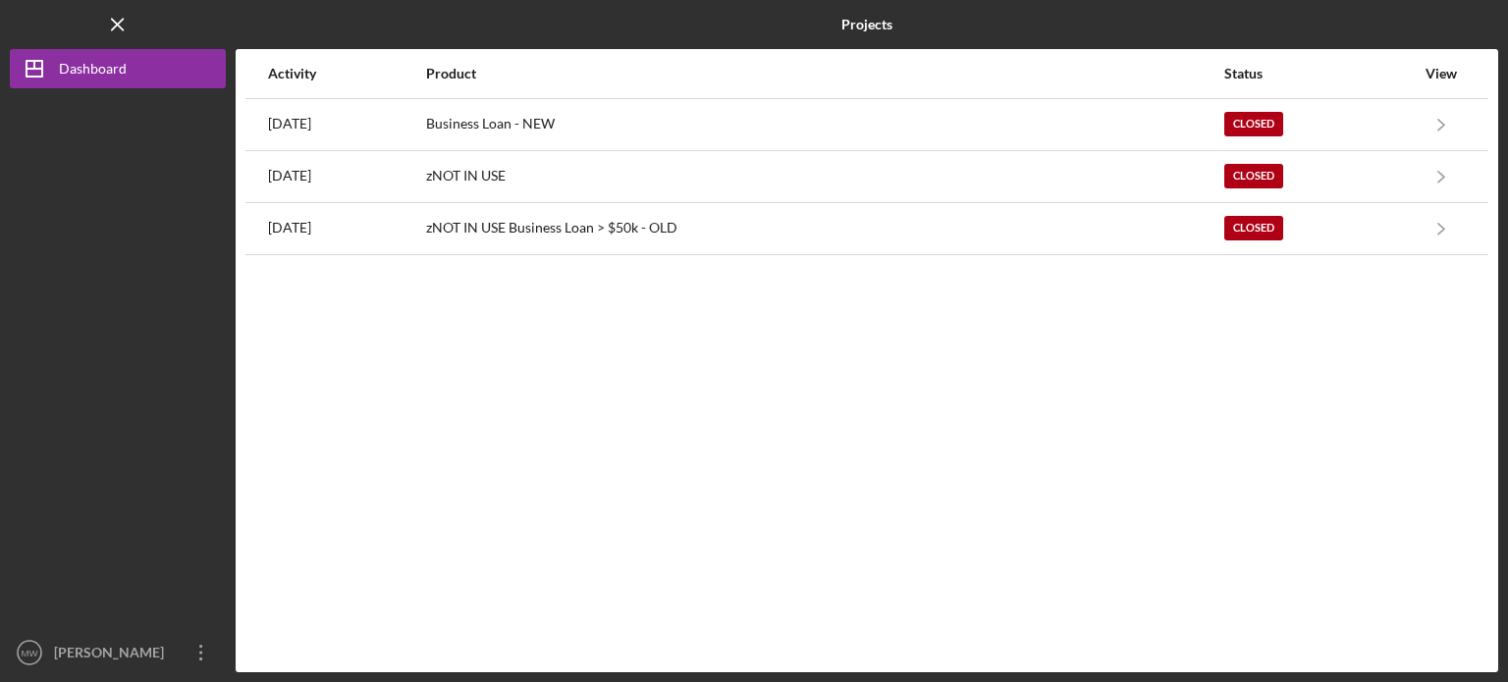
click at [10, 49] on button "Icon/Dashboard Dashboard" at bounding box center [118, 68] width 216 height 39
